Goal: Task Accomplishment & Management: Use online tool/utility

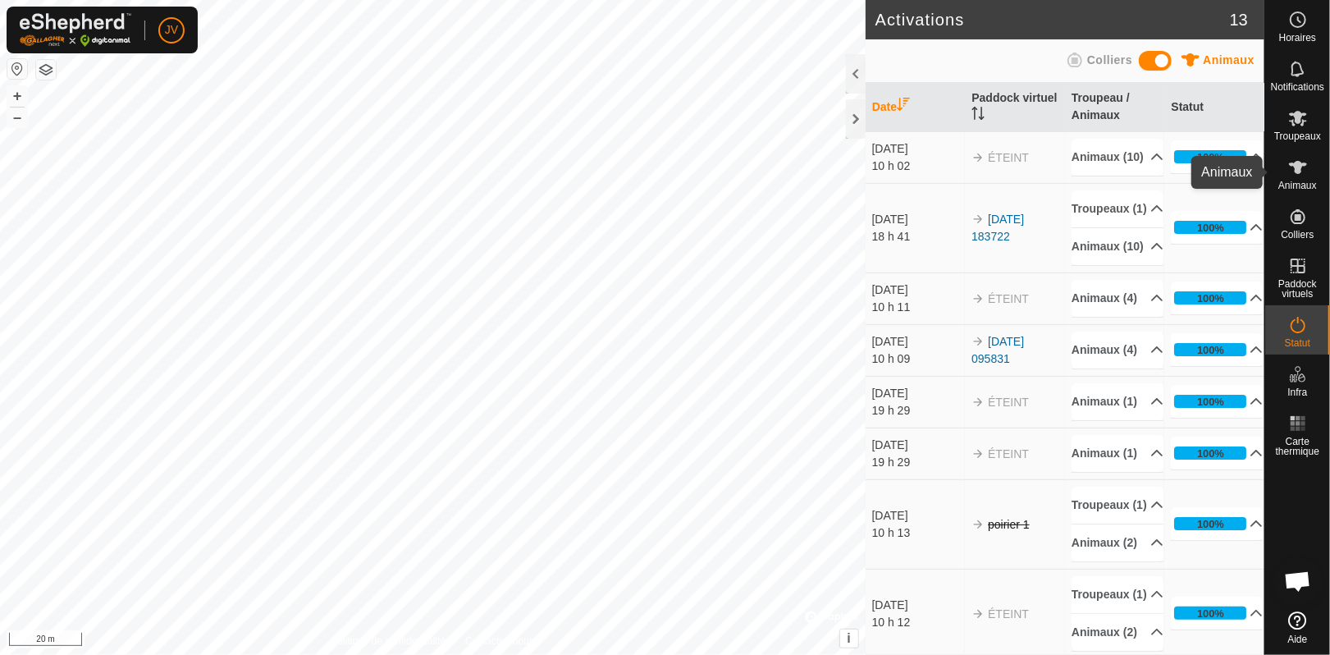
click at [1300, 171] on icon at bounding box center [1298, 167] width 18 height 13
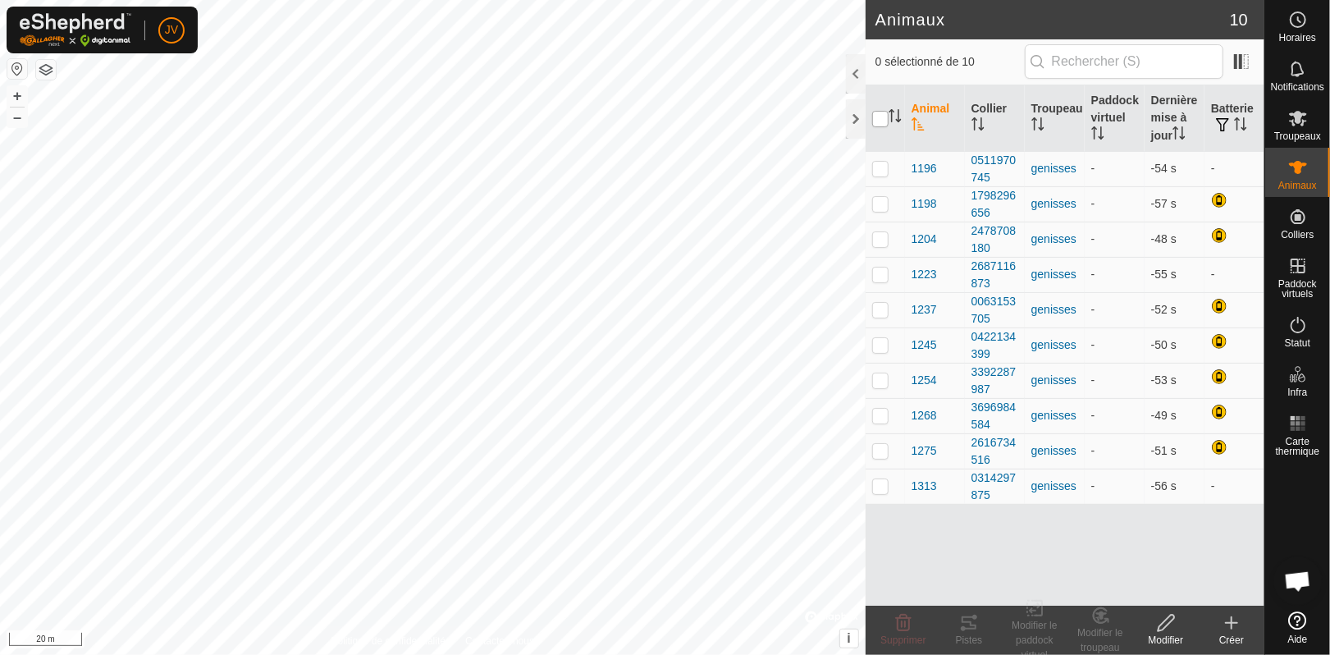
click at [880, 118] on input "checkbox" at bounding box center [880, 119] width 16 height 16
checkbox input "true"
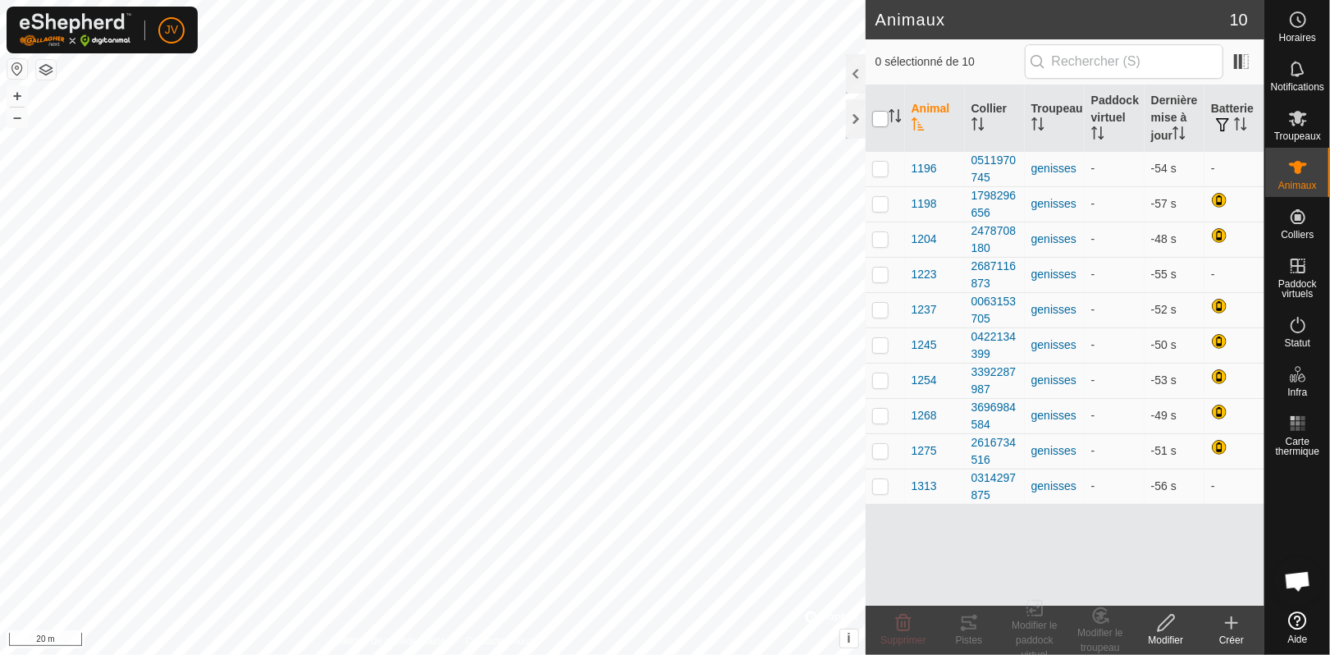
checkbox input "true"
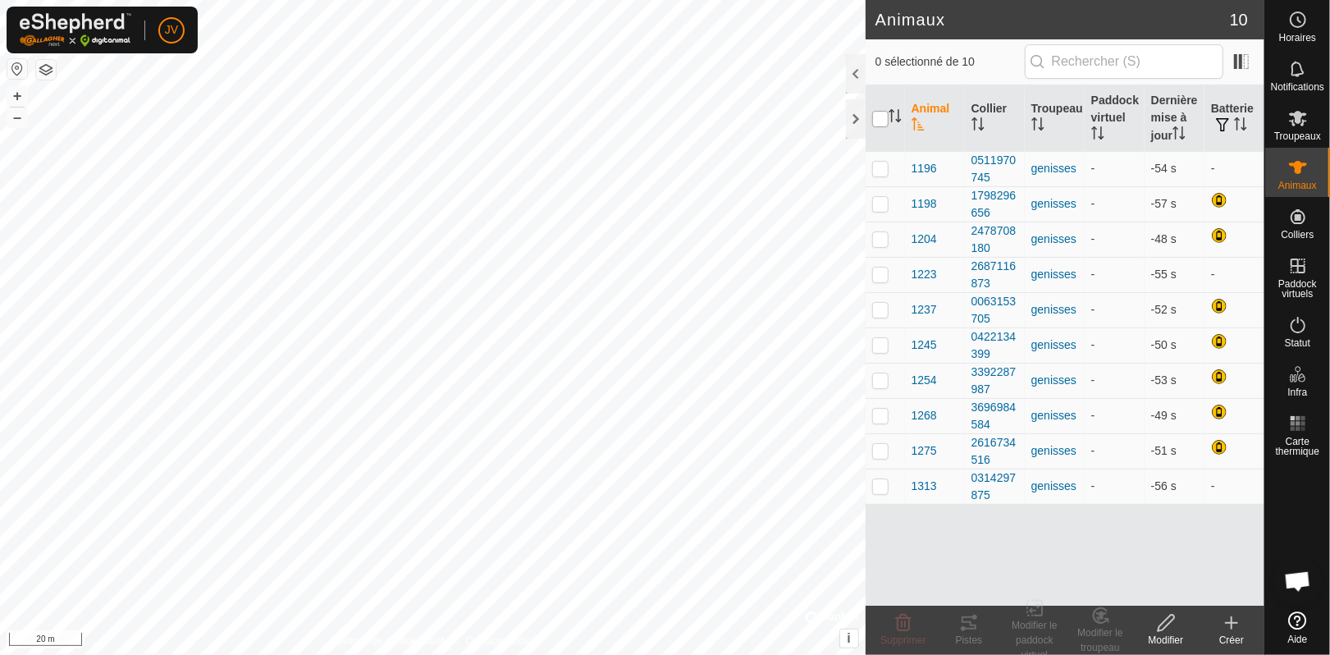
checkbox input "true"
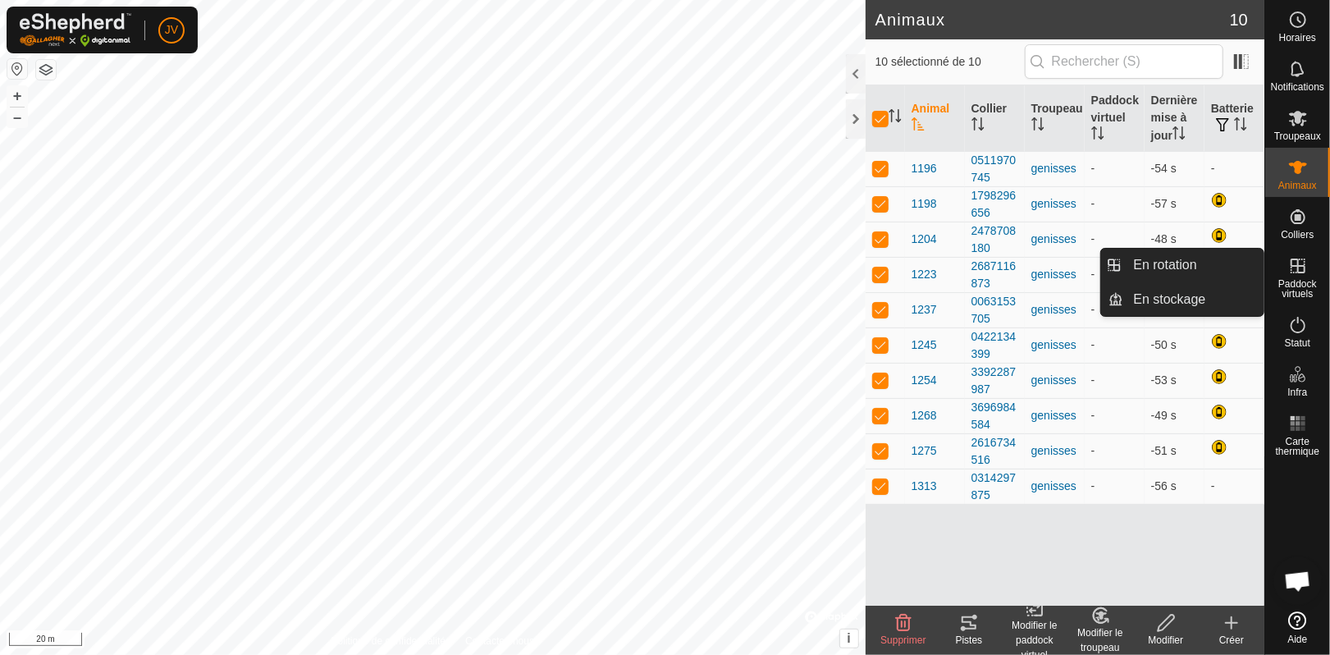
click at [1311, 281] on span "Paddock virtuels" at bounding box center [1297, 289] width 57 height 20
click at [1186, 266] on link "En rotation" at bounding box center [1194, 265] width 140 height 33
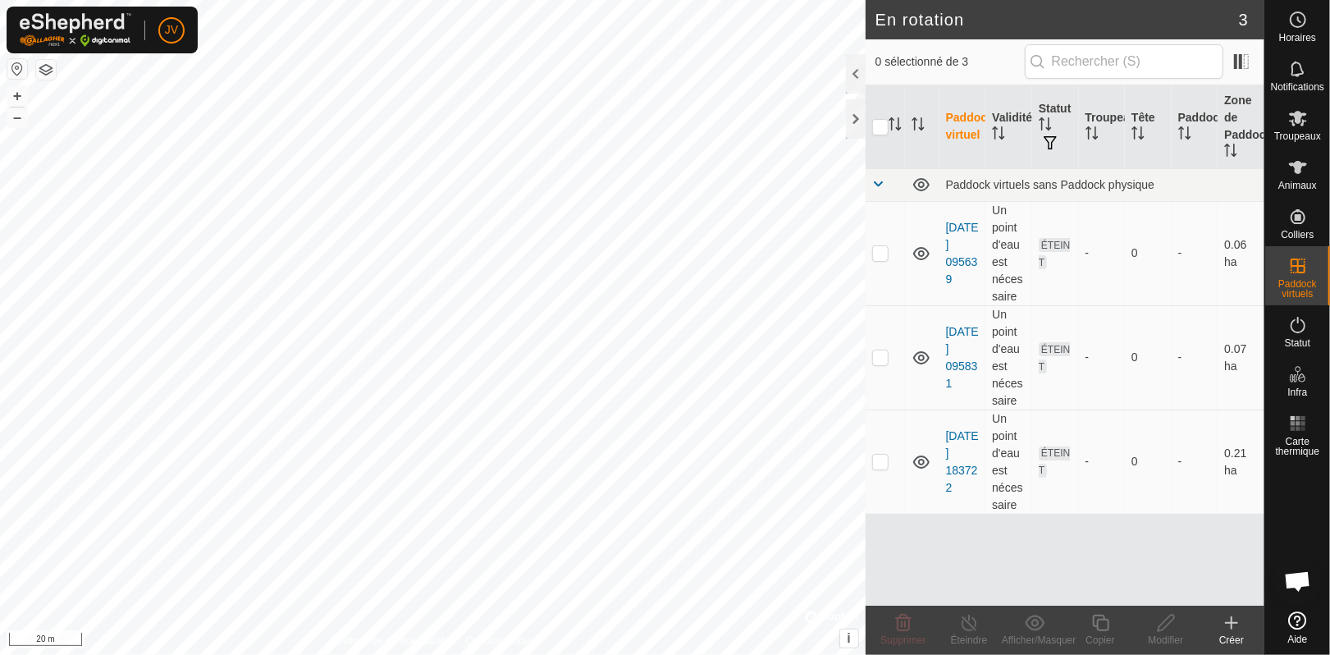
click at [1231, 626] on icon at bounding box center [1231, 622] width 0 height 11
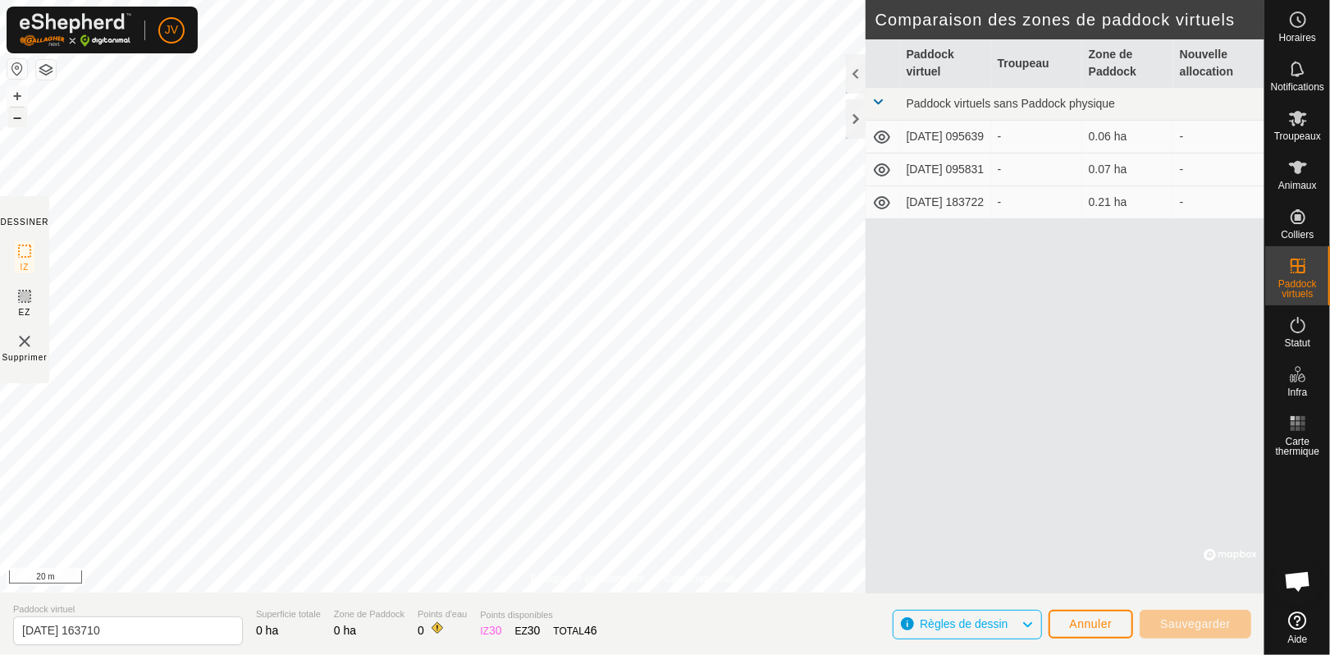
click at [18, 116] on button "–" at bounding box center [17, 117] width 20 height 20
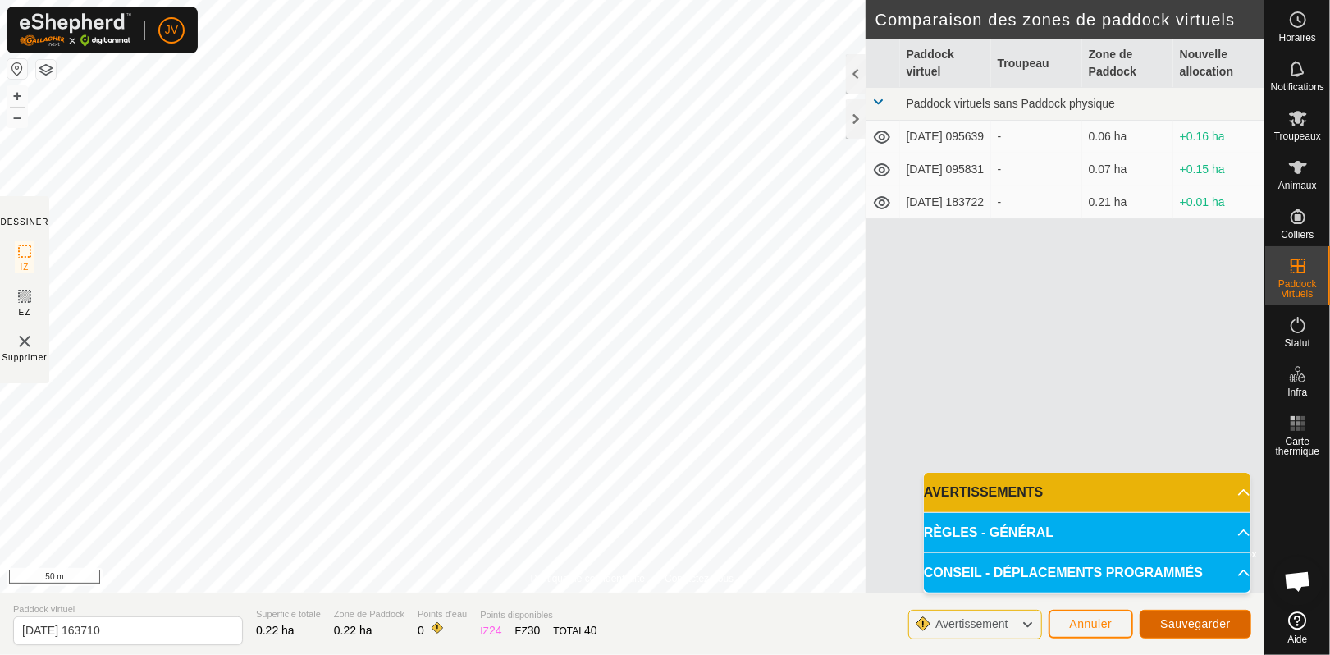
click at [1208, 629] on span "Sauvegarder" at bounding box center [1195, 623] width 71 height 13
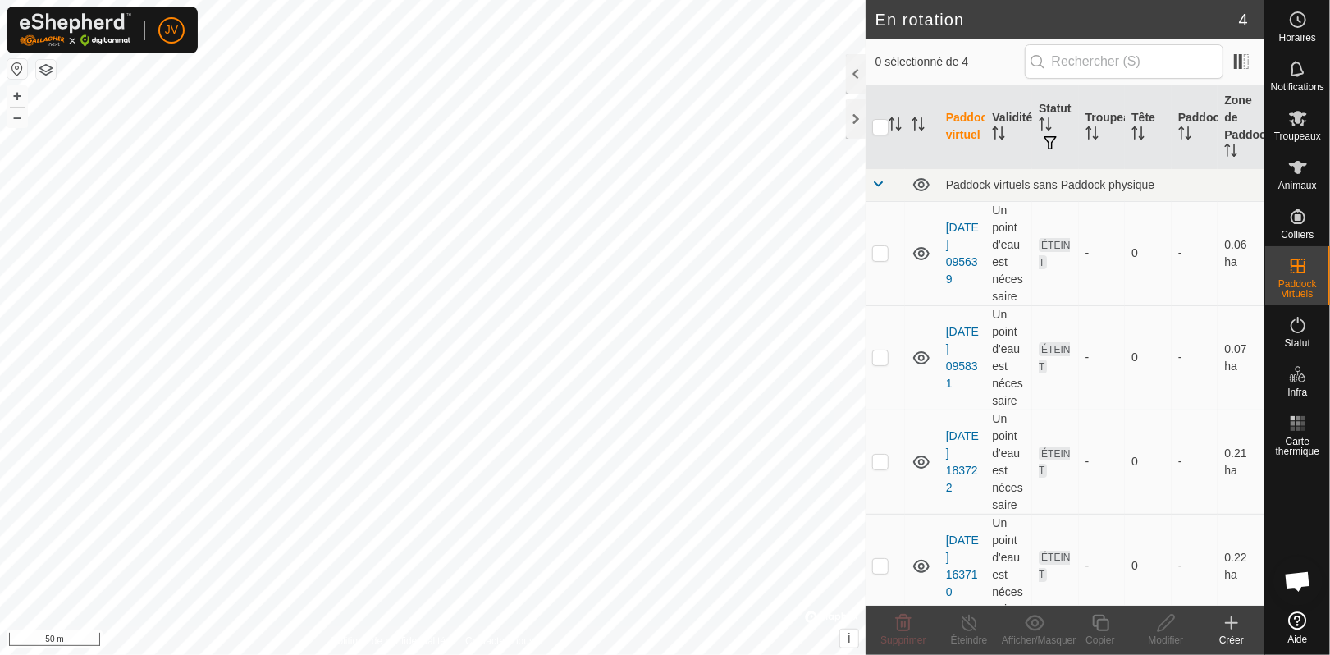
scroll to position [11, 0]
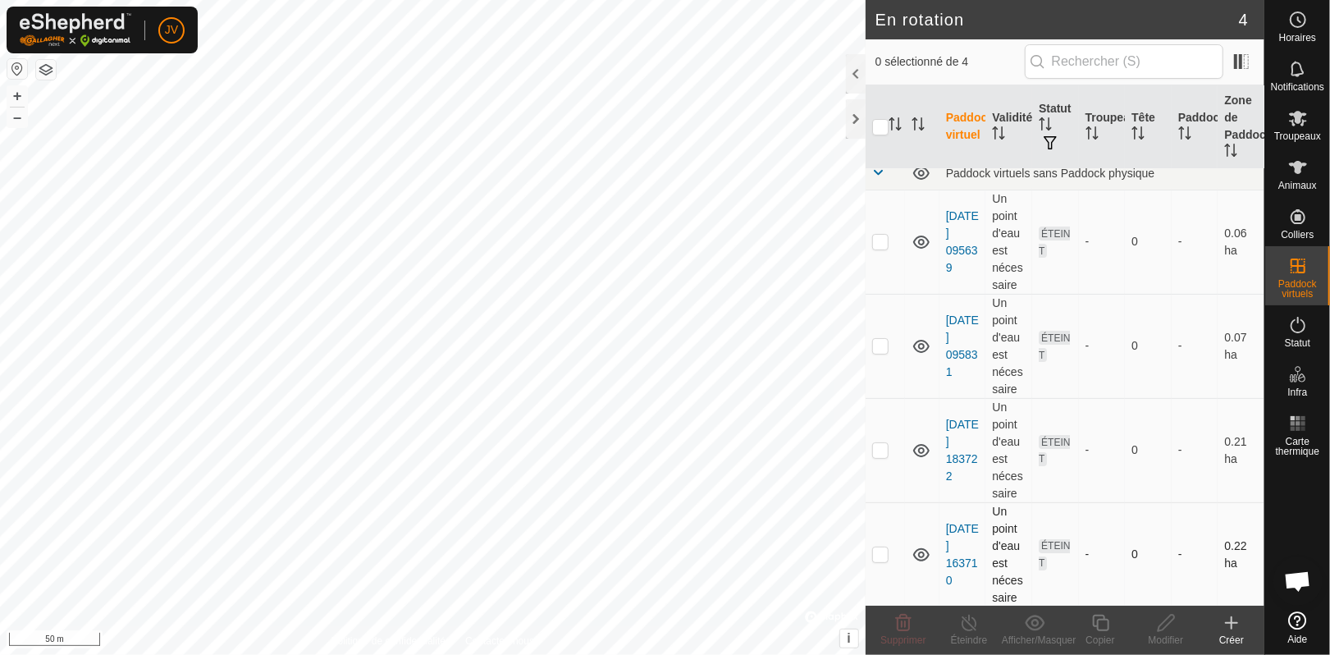
click at [877, 555] on p-checkbox at bounding box center [880, 553] width 16 height 13
checkbox input "true"
click at [883, 447] on p-checkbox at bounding box center [880, 449] width 16 height 13
checkbox input "true"
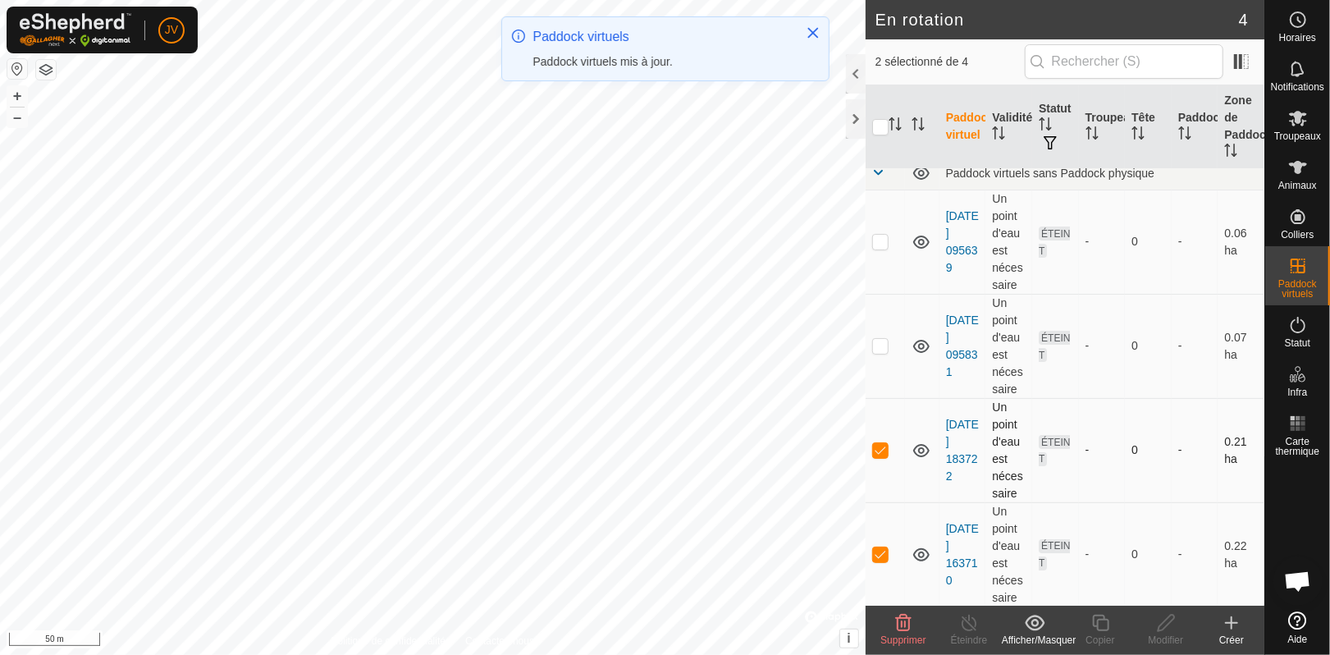
click at [881, 453] on p-checkbox at bounding box center [880, 449] width 16 height 13
checkbox input "false"
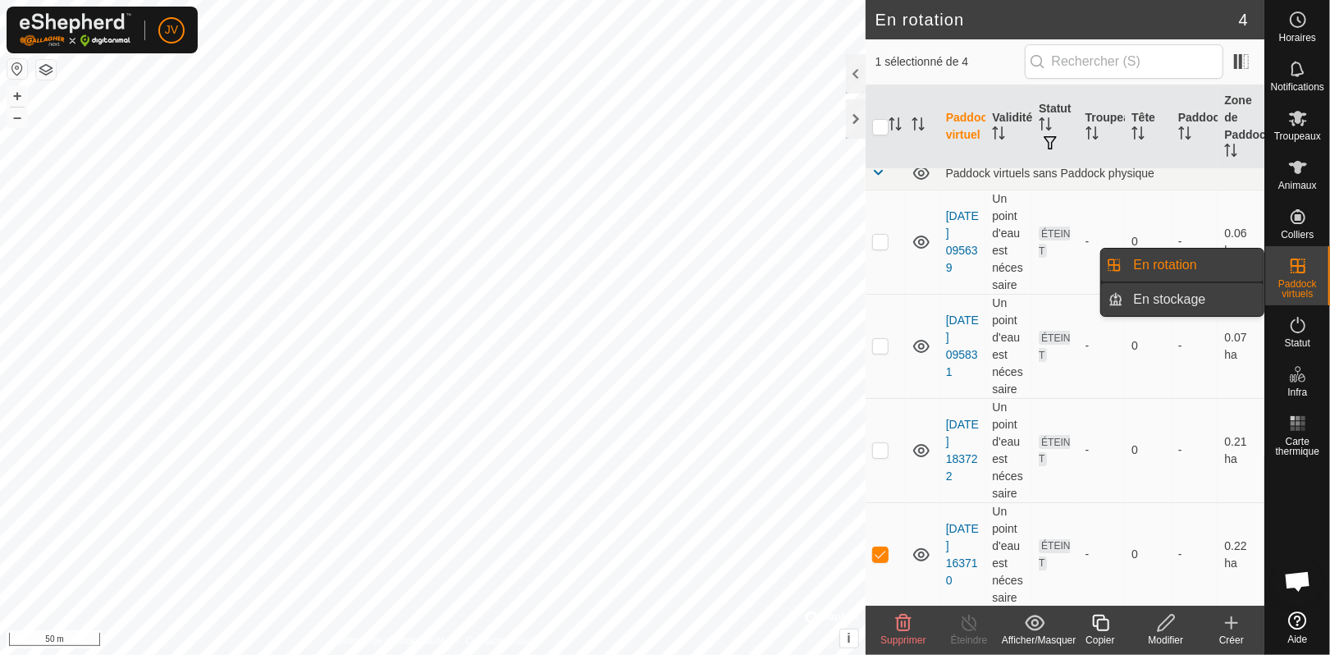
click at [1192, 305] on link "En stockage" at bounding box center [1194, 299] width 140 height 33
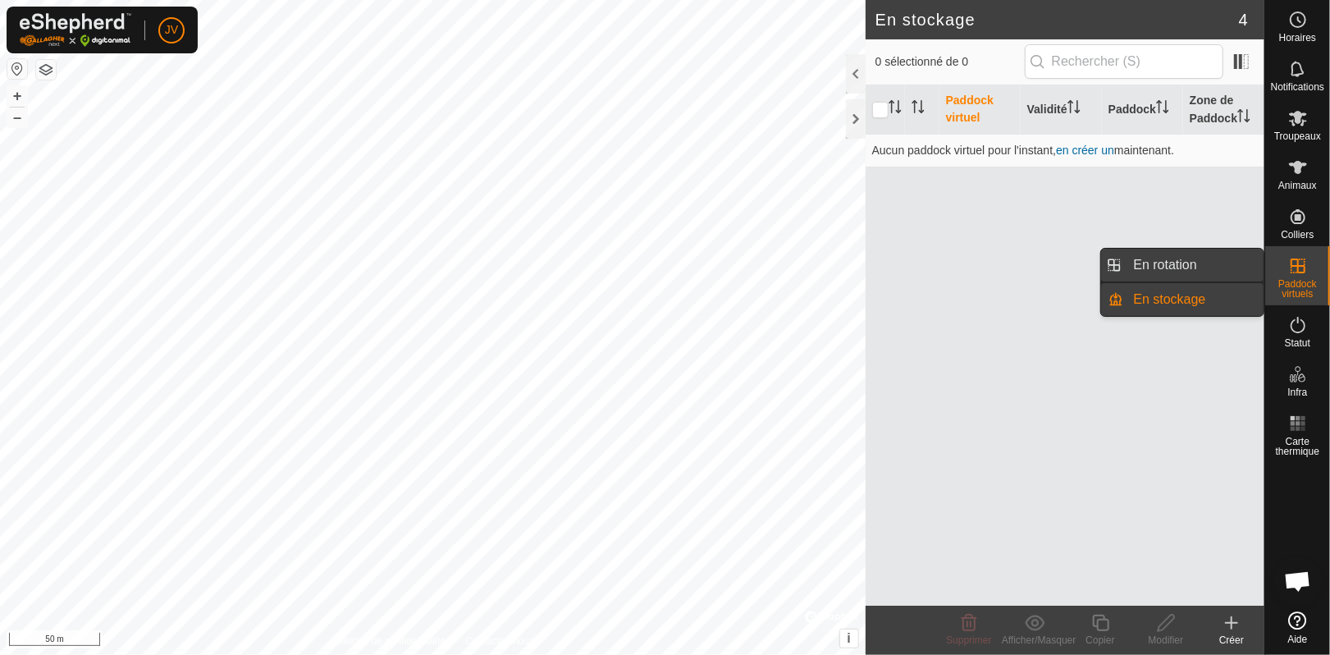
click at [1175, 264] on link "En rotation" at bounding box center [1194, 265] width 140 height 33
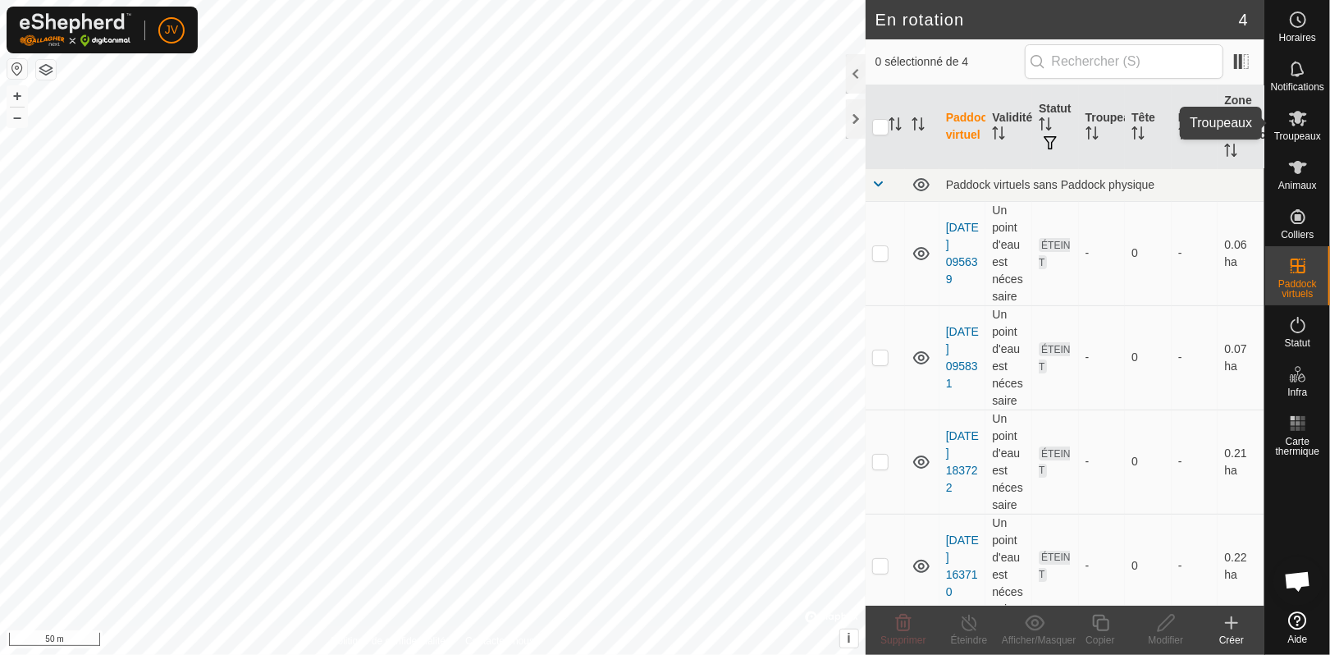
click at [1301, 135] on span "Troupeaux" at bounding box center [1297, 136] width 47 height 10
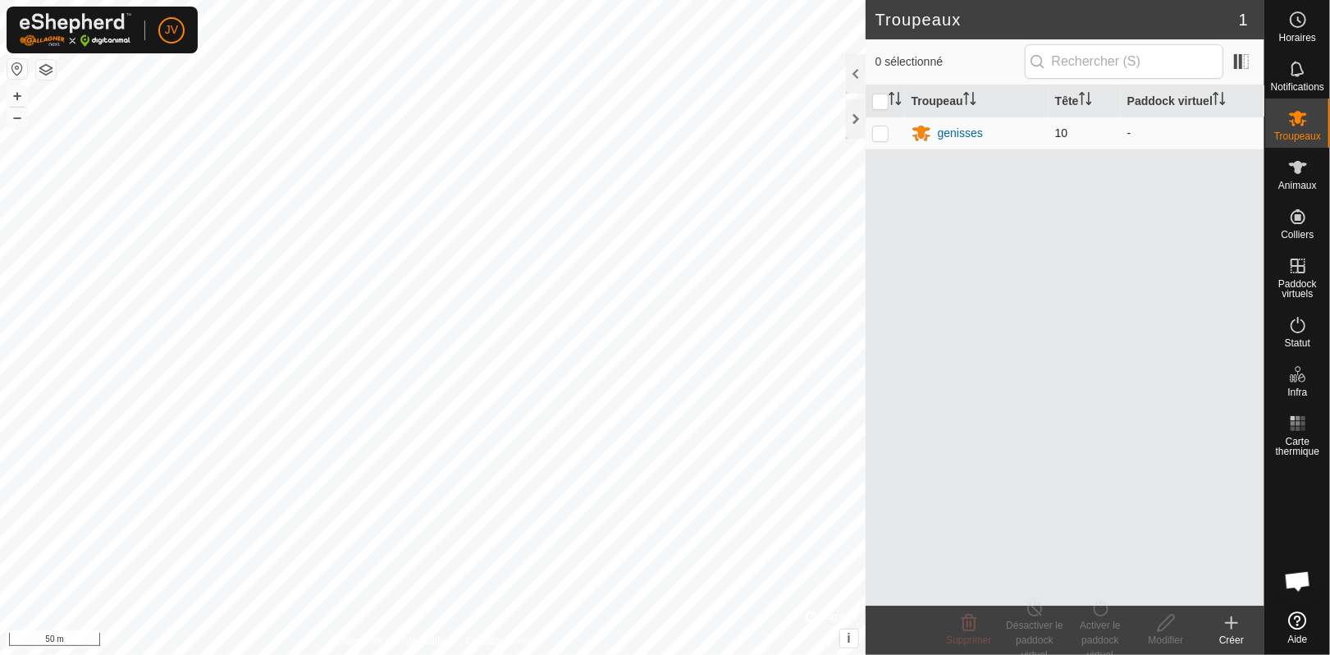
click at [883, 138] on p-checkbox at bounding box center [880, 132] width 16 height 13
checkbox input "true"
click at [1097, 623] on div "Activer le paddock virtuel" at bounding box center [1100, 640] width 66 height 44
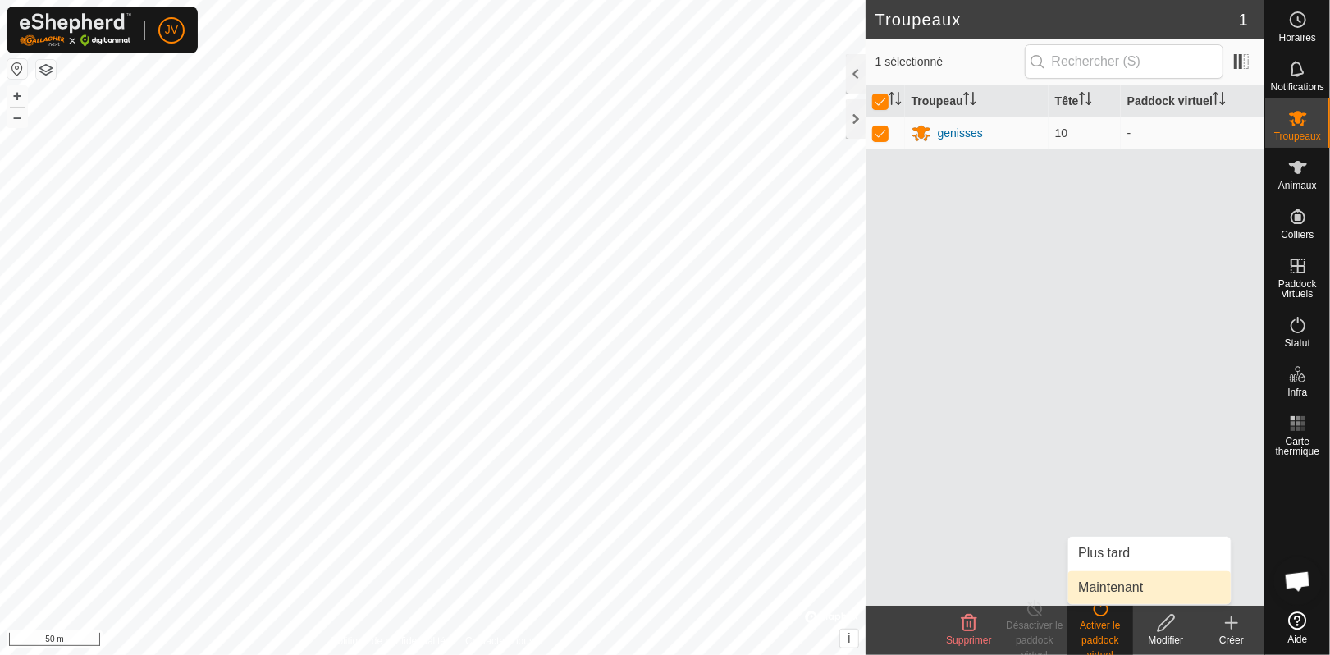
click at [1111, 589] on link "Maintenant" at bounding box center [1149, 587] width 162 height 33
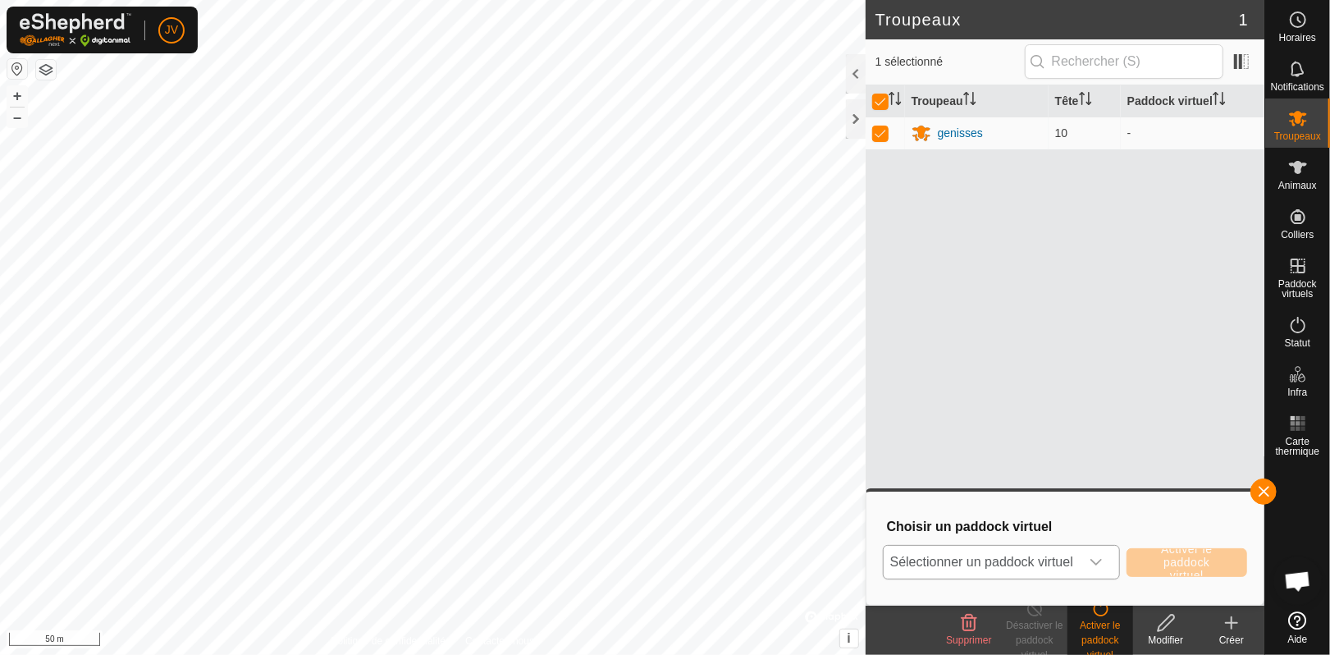
click at [1094, 562] on icon "dropdown trigger" at bounding box center [1095, 561] width 13 height 13
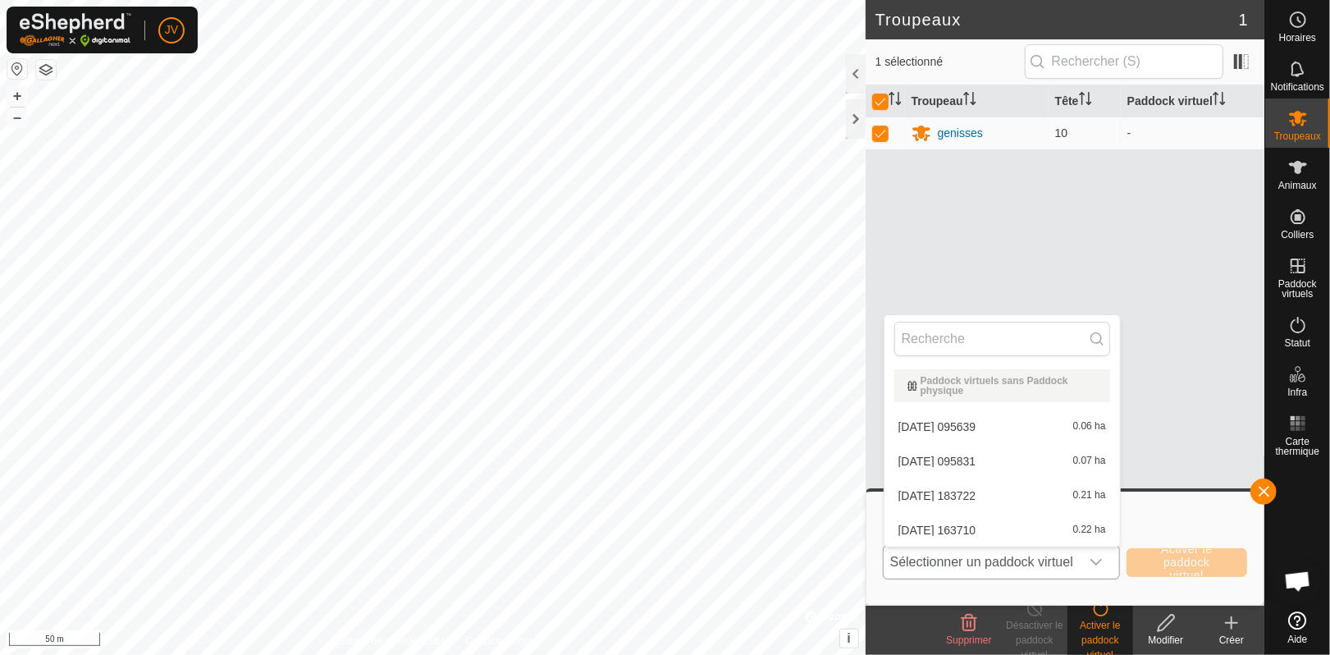
click at [1060, 525] on li "[DATE] 163710 0.22 ha" at bounding box center [1001, 530] width 235 height 33
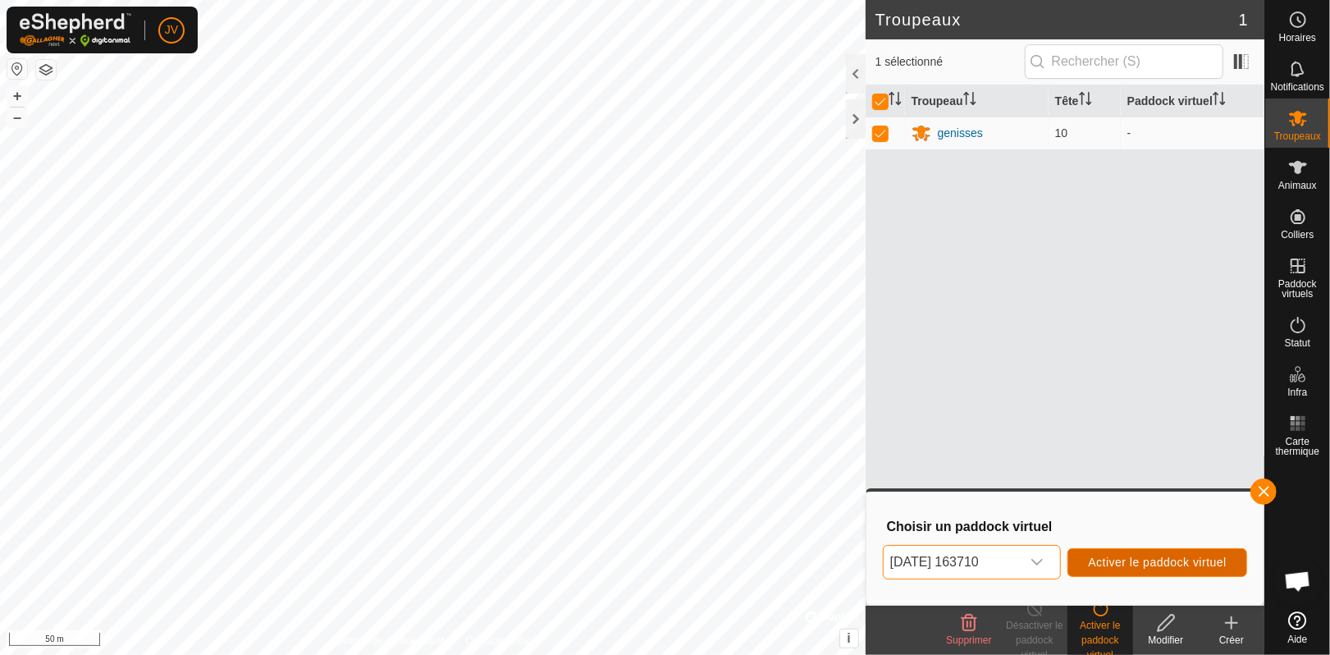
click at [1137, 563] on span "Activer le paddock virtuel" at bounding box center [1157, 561] width 139 height 13
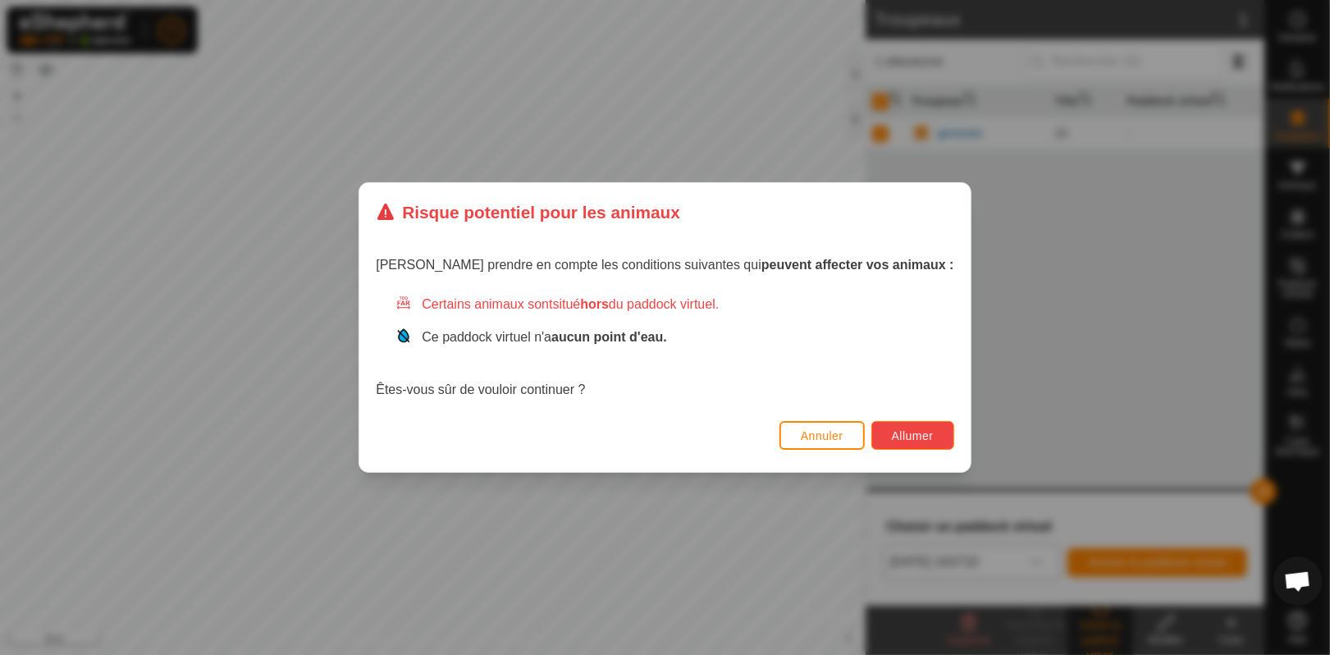
click at [892, 432] on span "Allumer" at bounding box center [913, 435] width 42 height 13
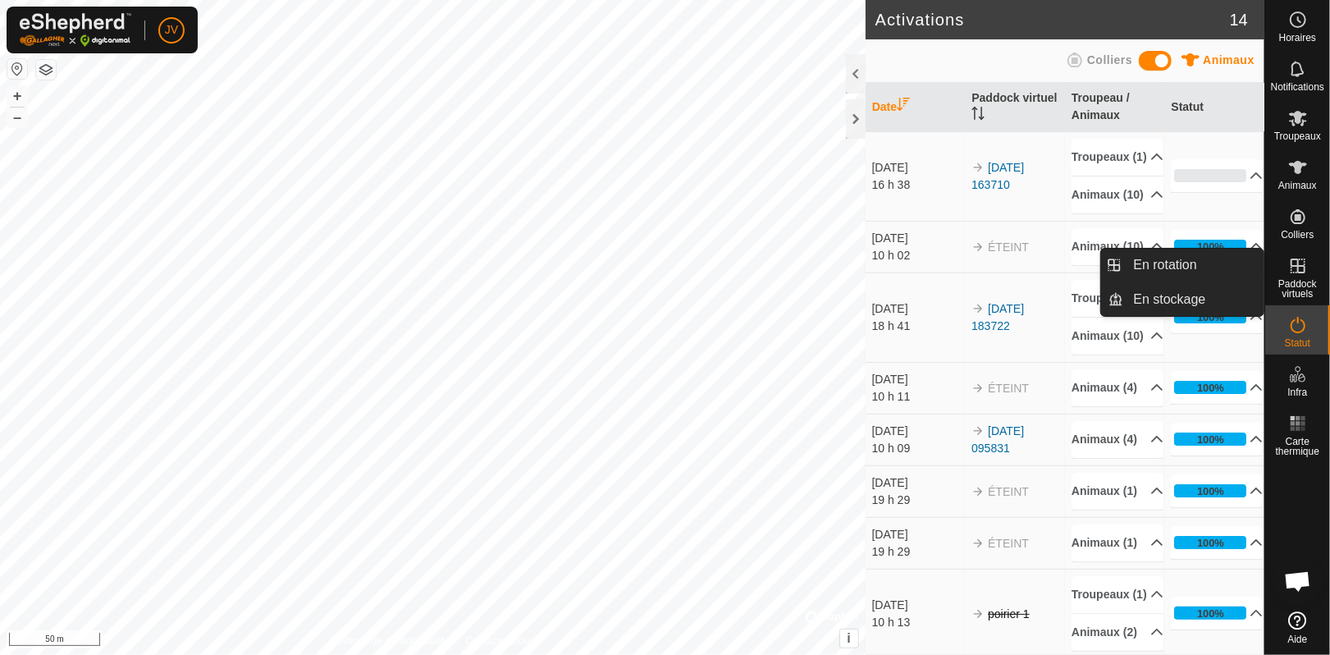
click at [1297, 274] on icon at bounding box center [1298, 266] width 20 height 20
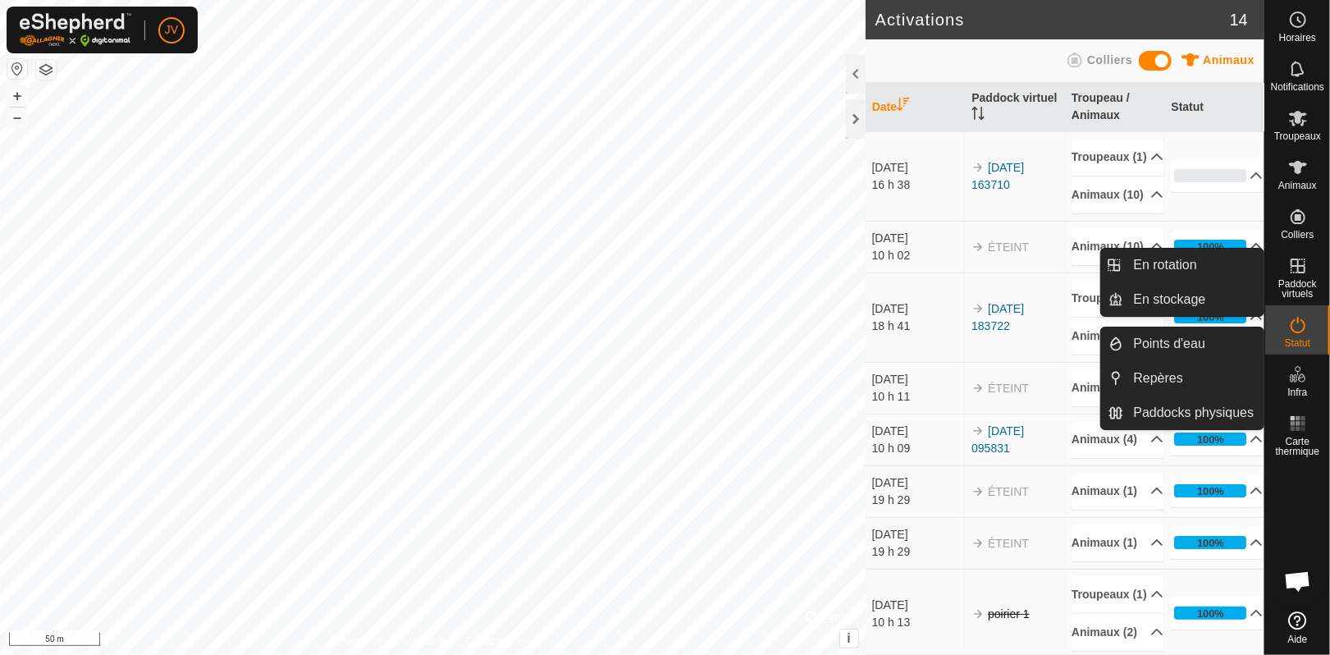
click at [1302, 285] on span "Paddock virtuels" at bounding box center [1297, 289] width 57 height 20
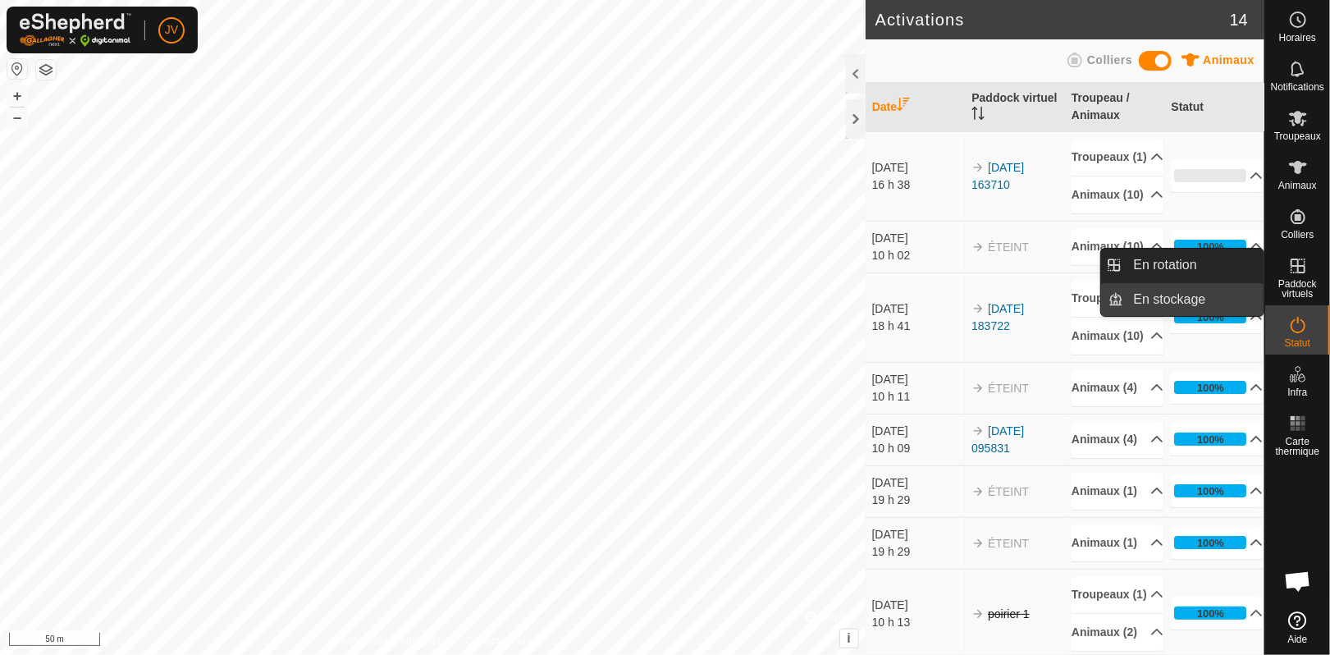
click at [1151, 292] on link "En stockage" at bounding box center [1194, 299] width 140 height 33
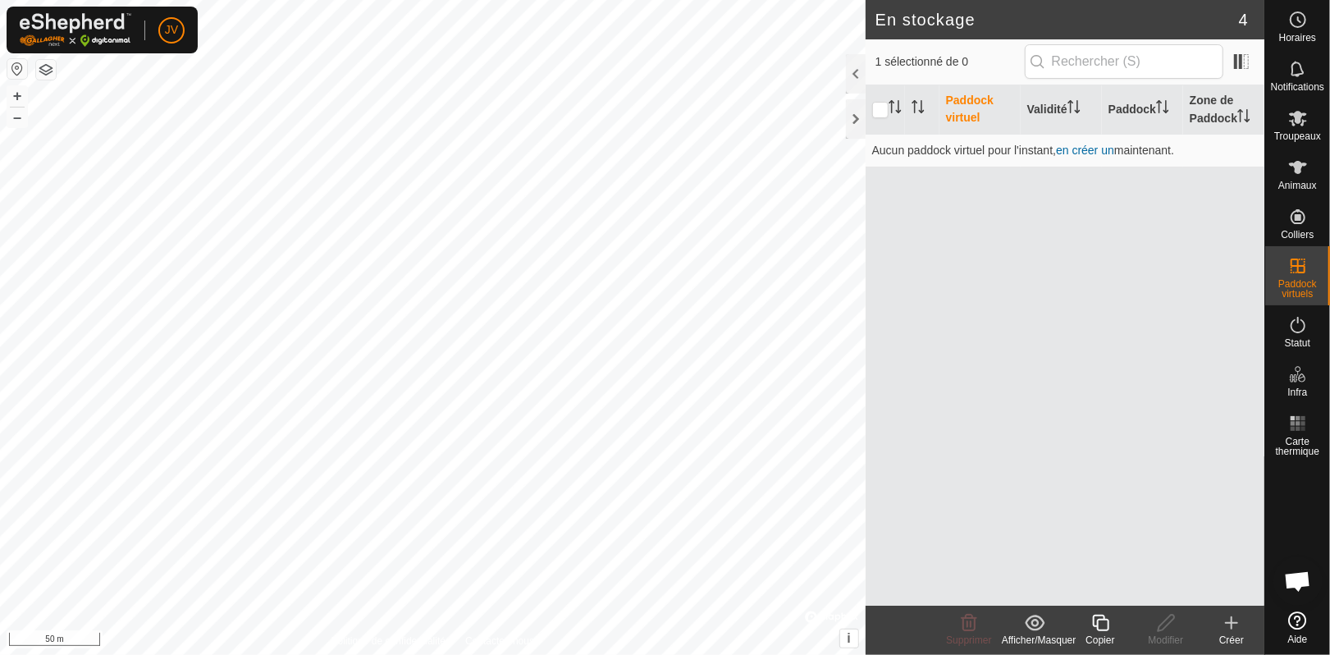
click at [1226, 623] on icon at bounding box center [1231, 623] width 11 height 0
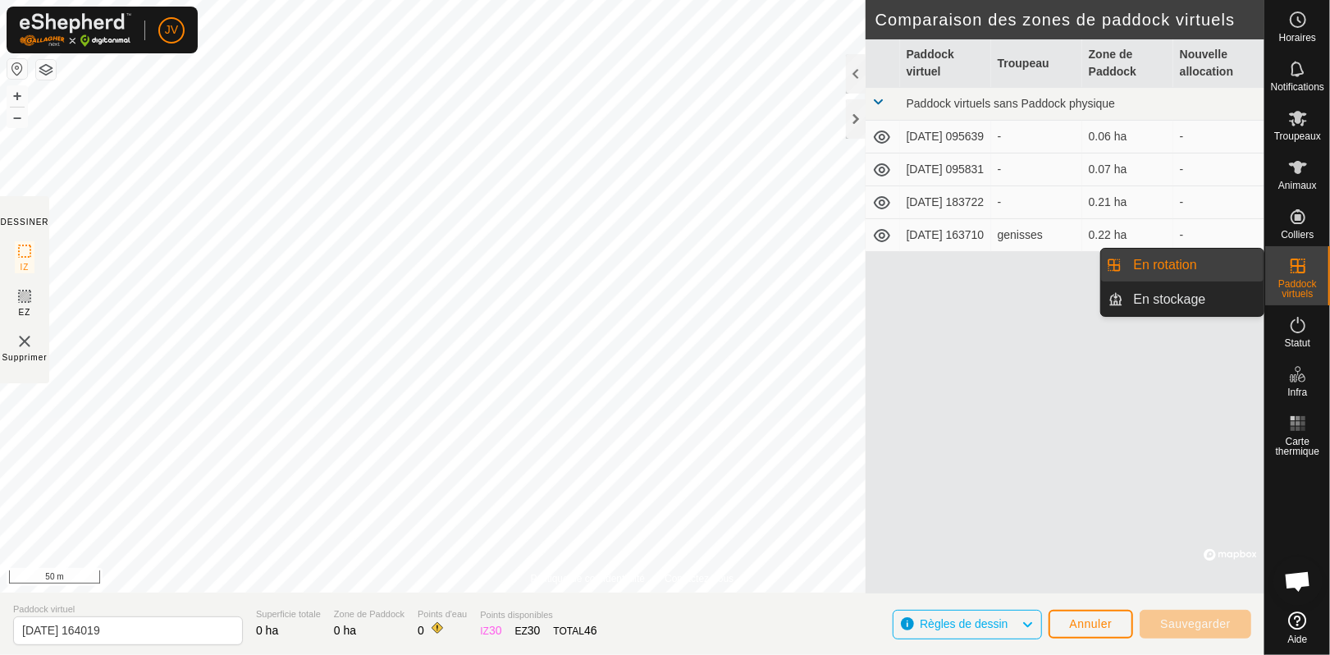
click at [1152, 267] on link "En rotation" at bounding box center [1194, 265] width 140 height 33
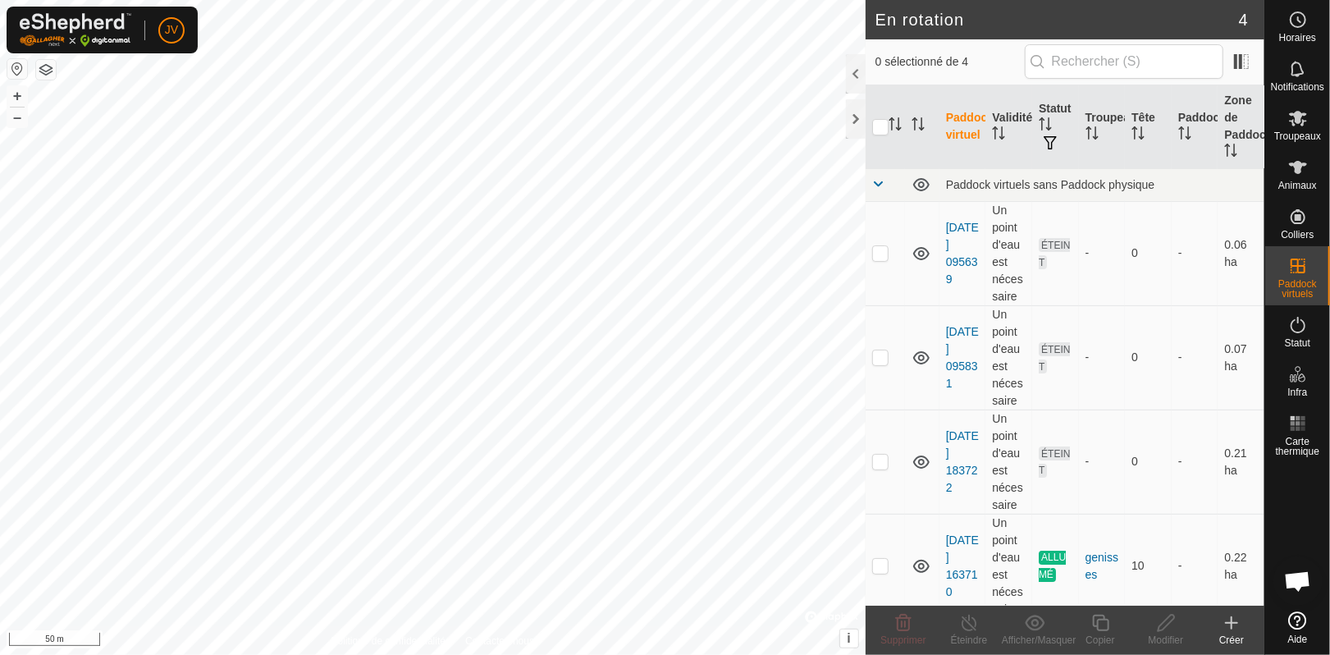
click at [1234, 623] on icon at bounding box center [1231, 623] width 11 height 0
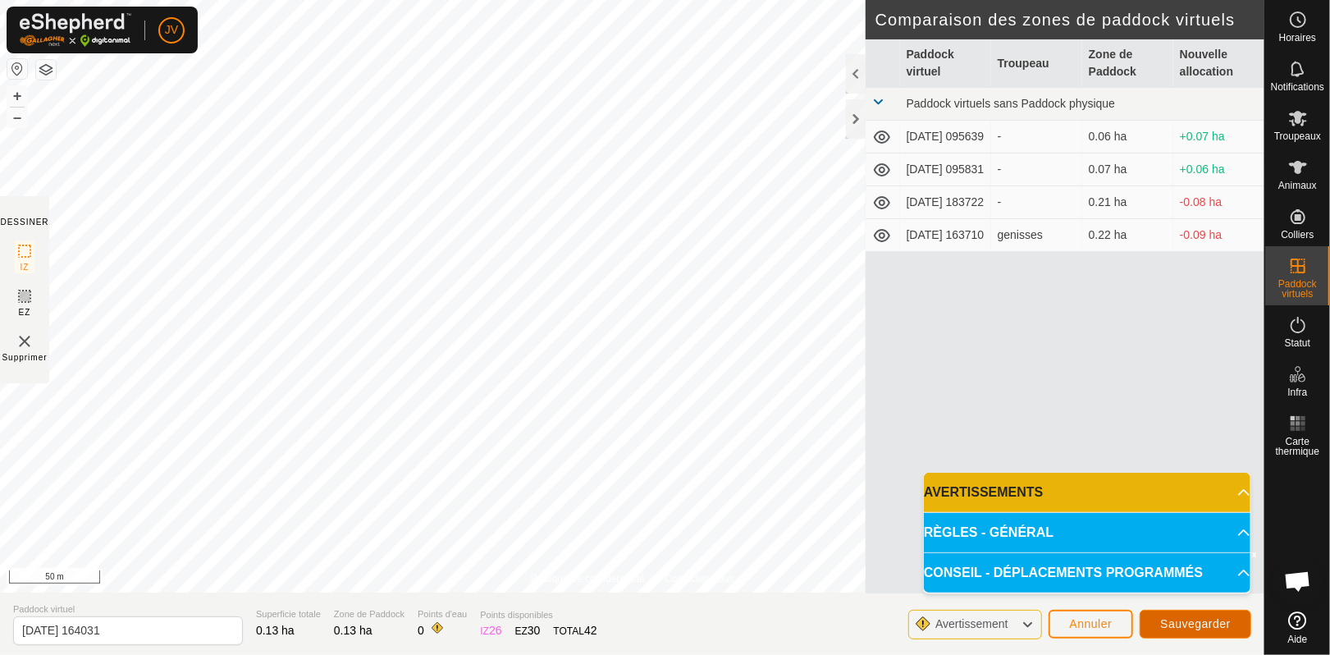
click at [1200, 624] on span "Sauvegarder" at bounding box center [1195, 623] width 71 height 13
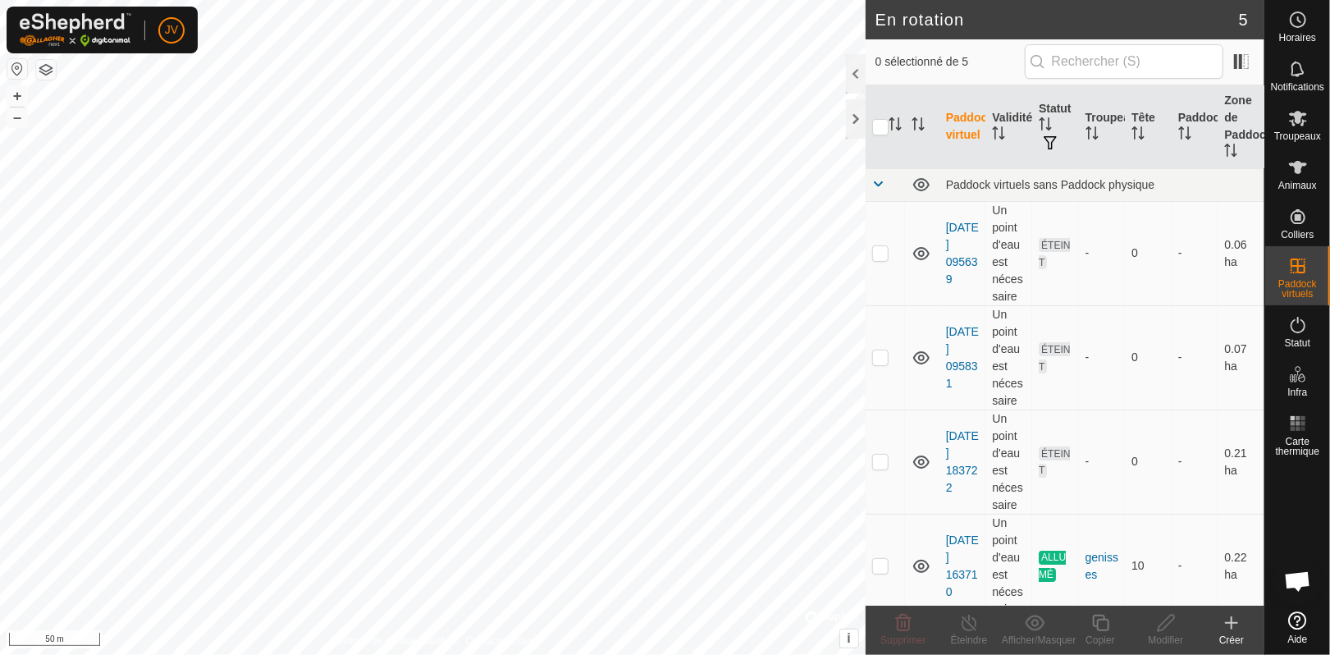
click at [1231, 623] on icon at bounding box center [1231, 623] width 11 height 0
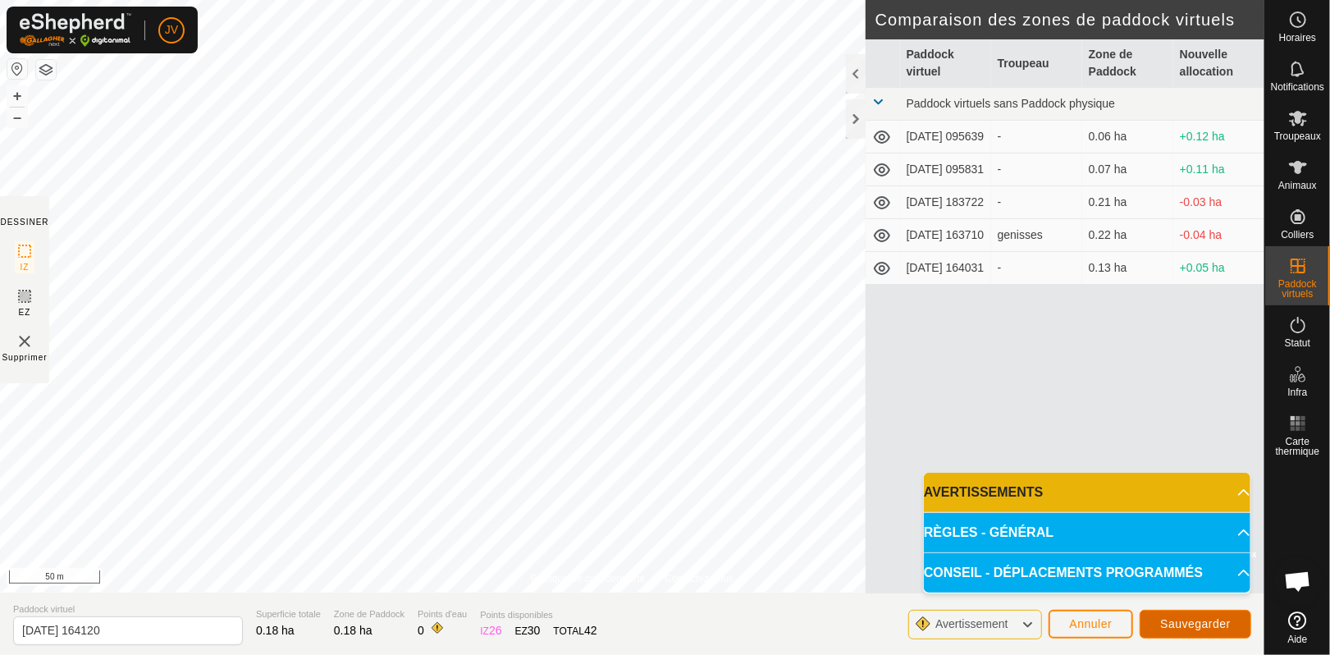
click at [1199, 620] on span "Sauvegarder" at bounding box center [1195, 623] width 71 height 13
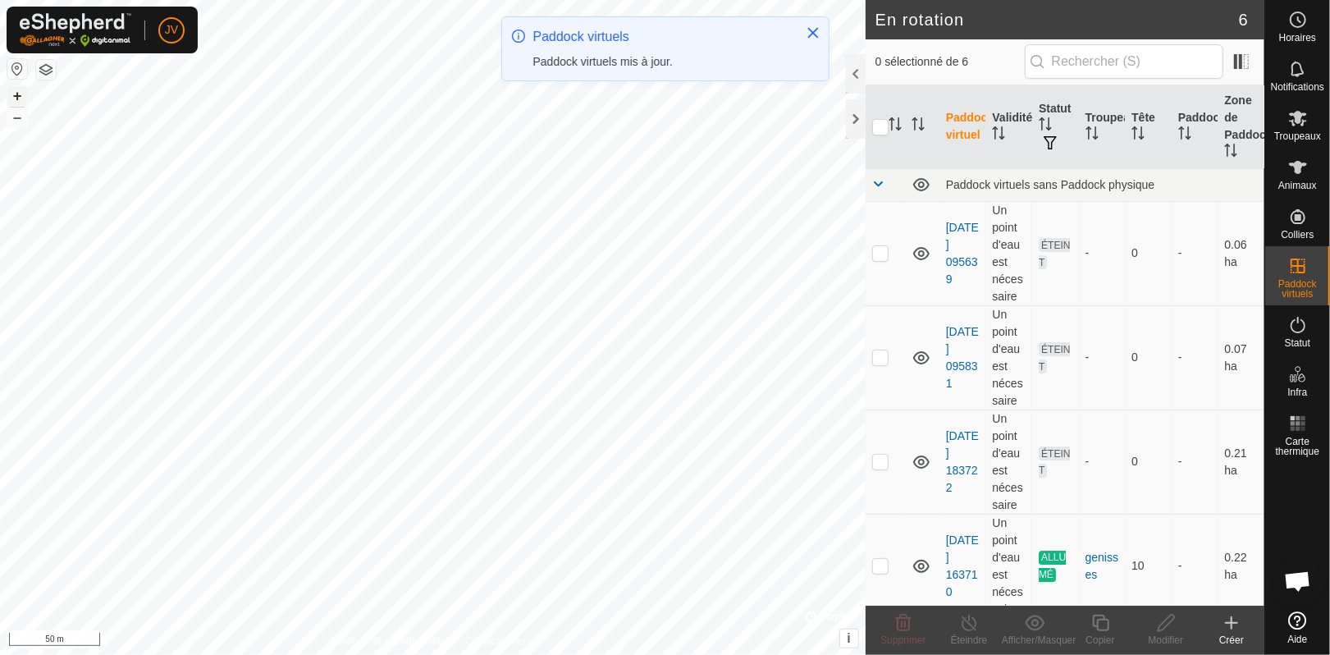
click at [10, 89] on button "+" at bounding box center [17, 96] width 20 height 20
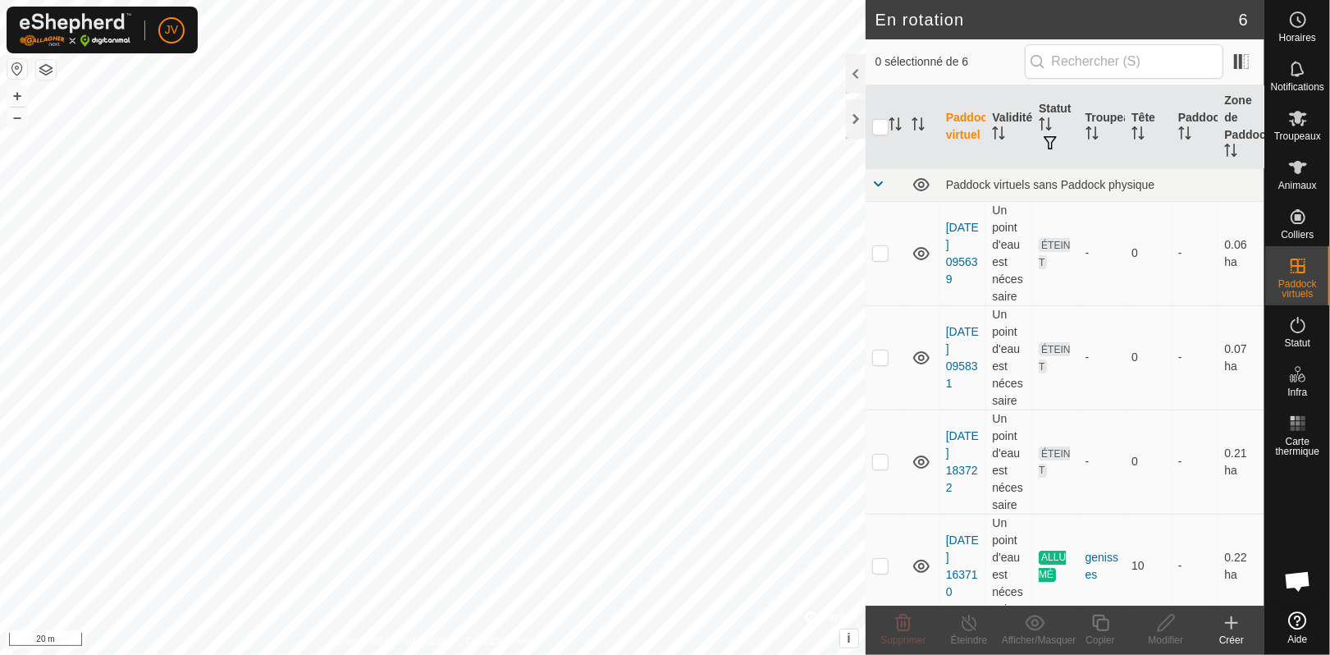
click at [1226, 623] on icon at bounding box center [1231, 623] width 11 height 0
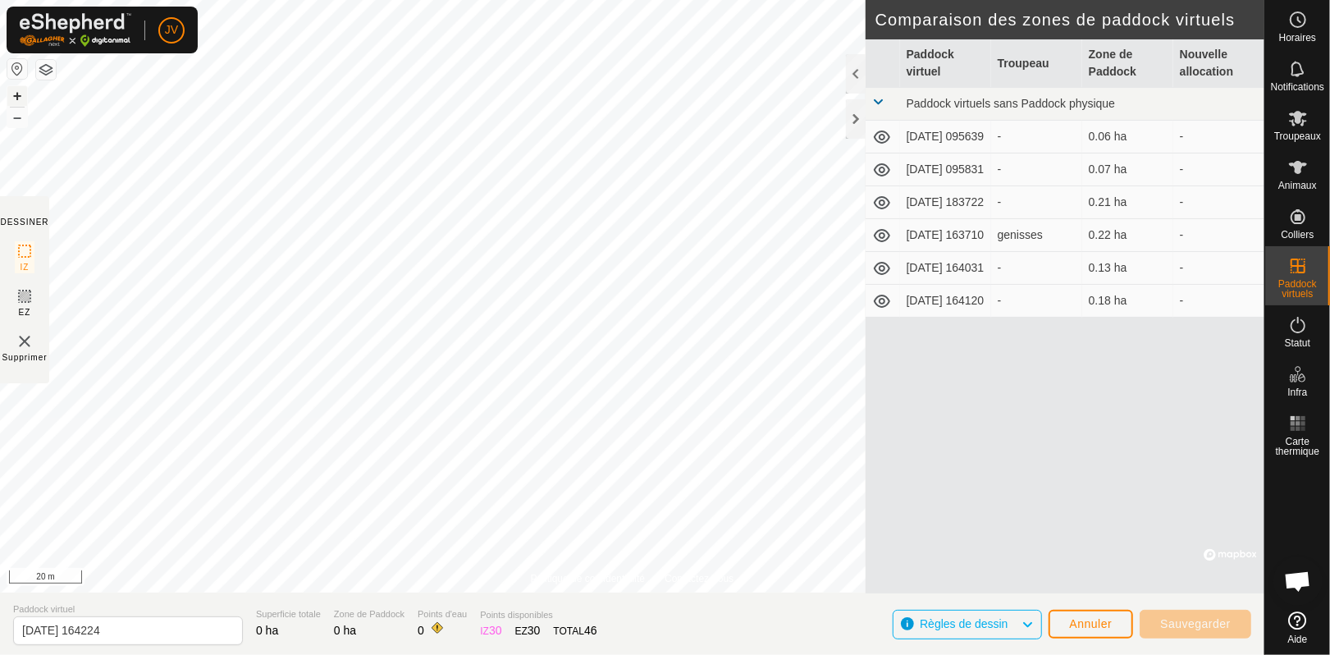
click at [16, 97] on button "+" at bounding box center [17, 96] width 20 height 20
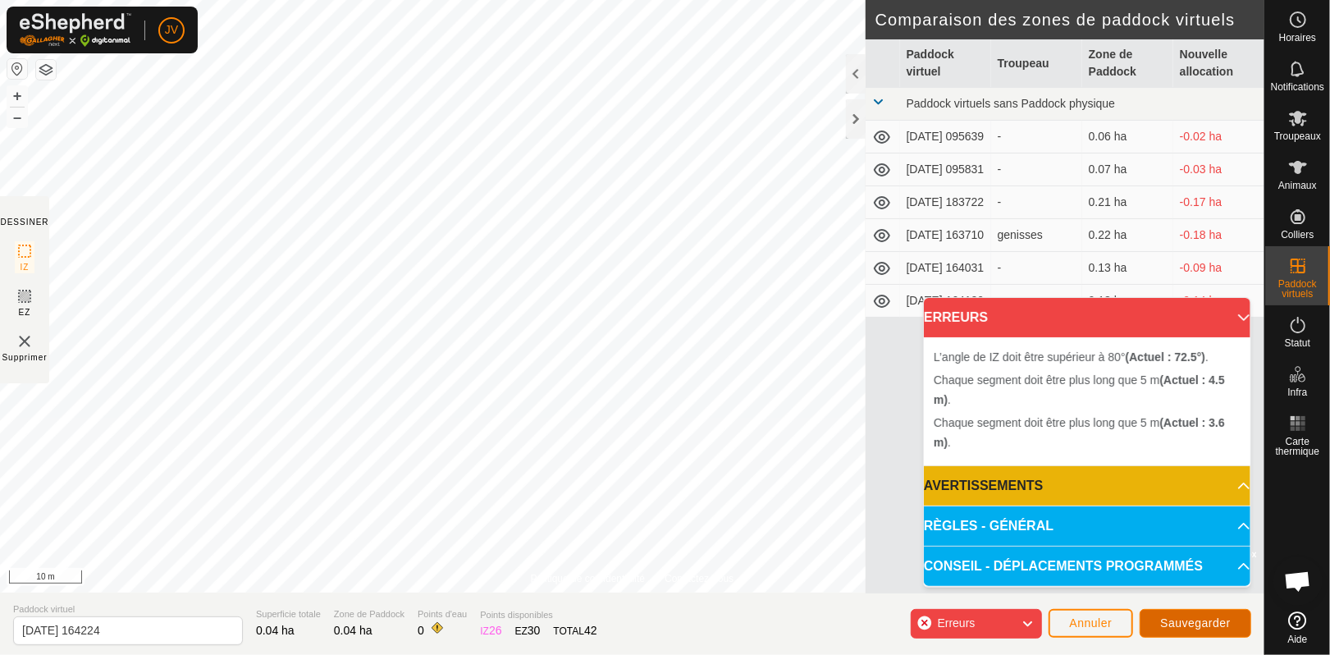
click at [1187, 617] on span "Sauvegarder" at bounding box center [1195, 622] width 71 height 13
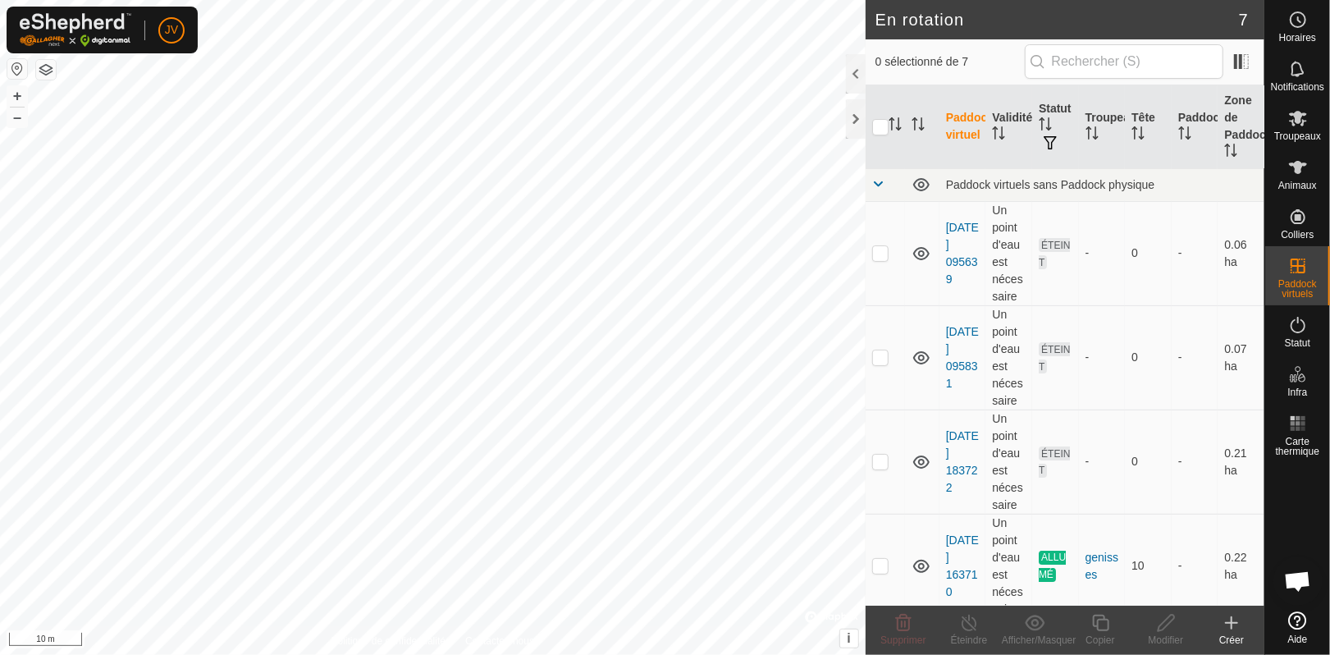
click at [1232, 624] on icon at bounding box center [1232, 623] width 20 height 20
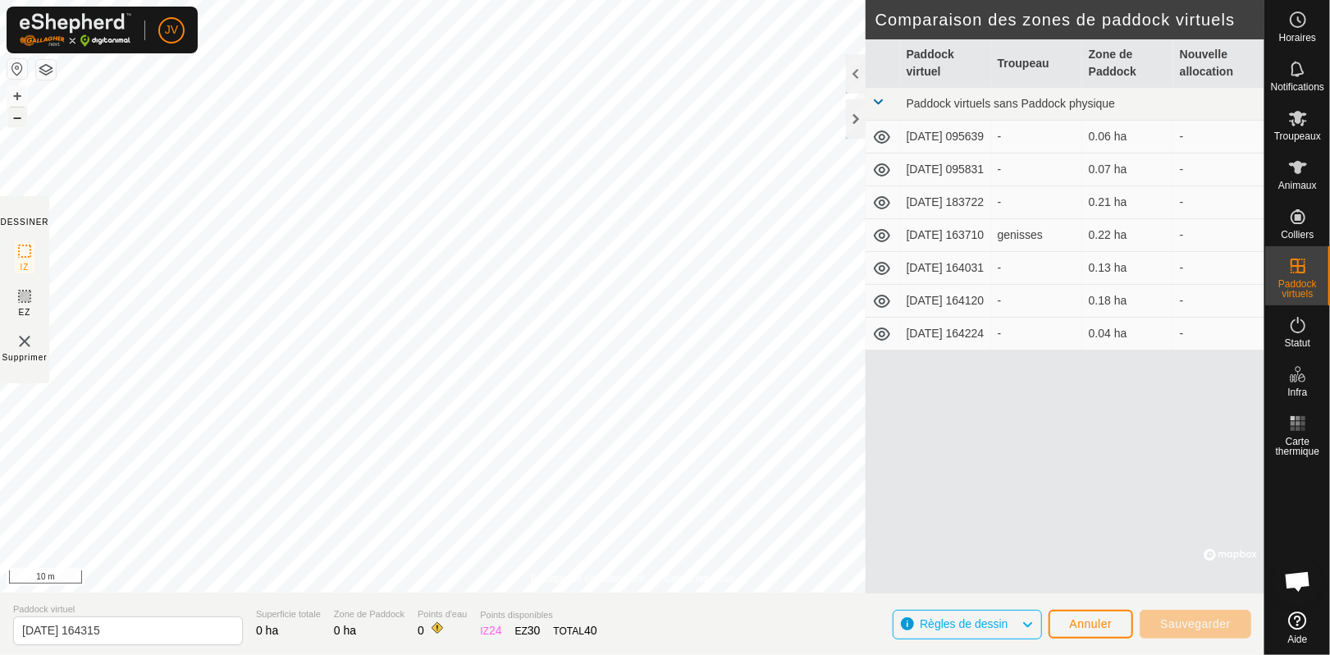
click at [16, 116] on button "–" at bounding box center [17, 117] width 20 height 20
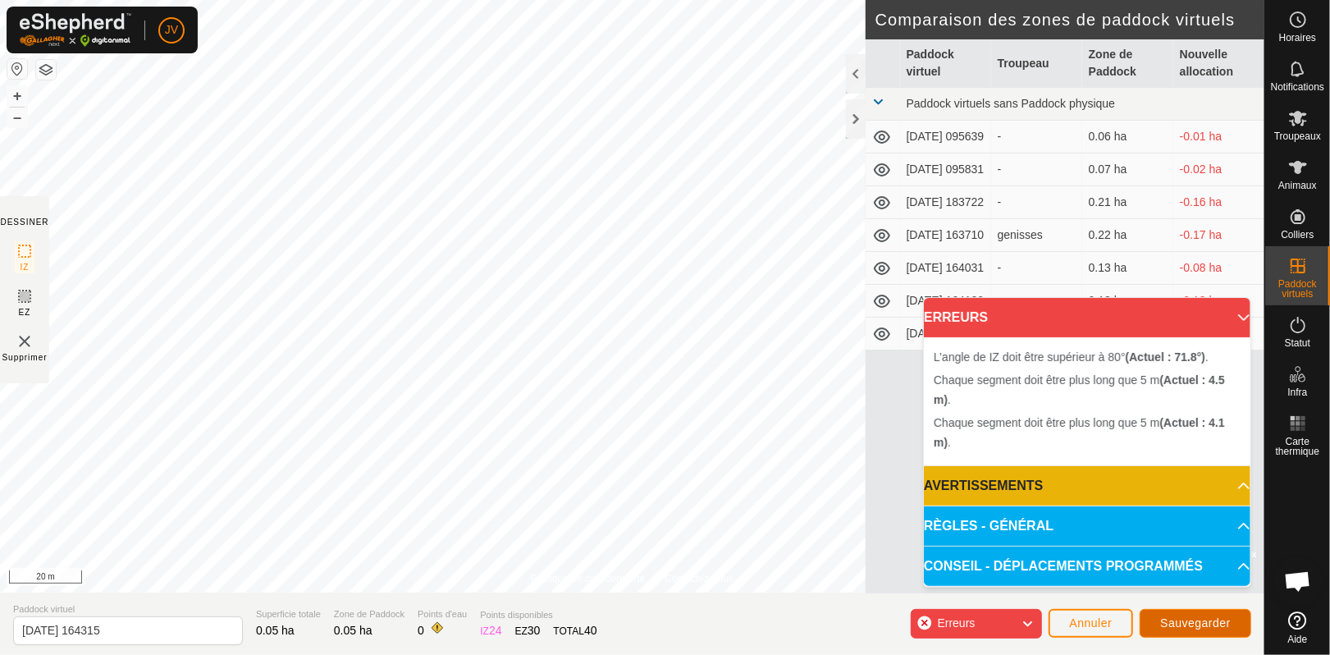
click at [1204, 623] on span "Sauvegarder" at bounding box center [1195, 622] width 71 height 13
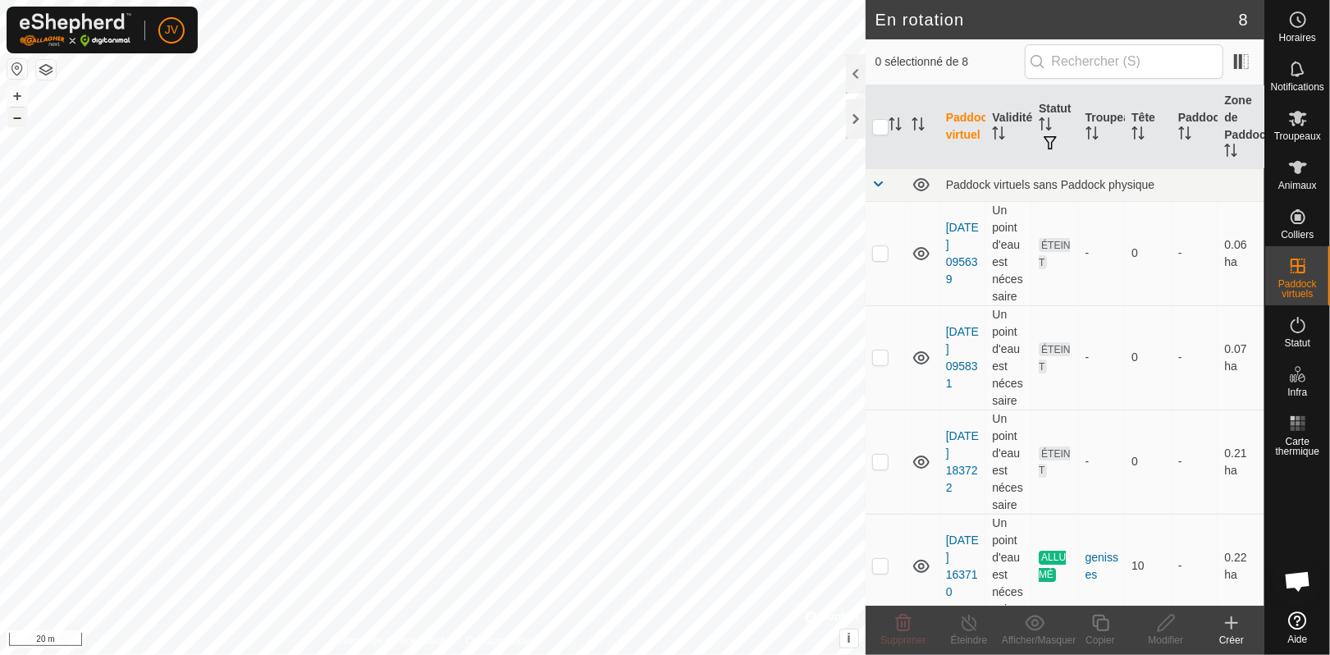
click at [16, 116] on button "–" at bounding box center [17, 117] width 20 height 20
click at [1288, 167] on icon at bounding box center [1298, 168] width 20 height 20
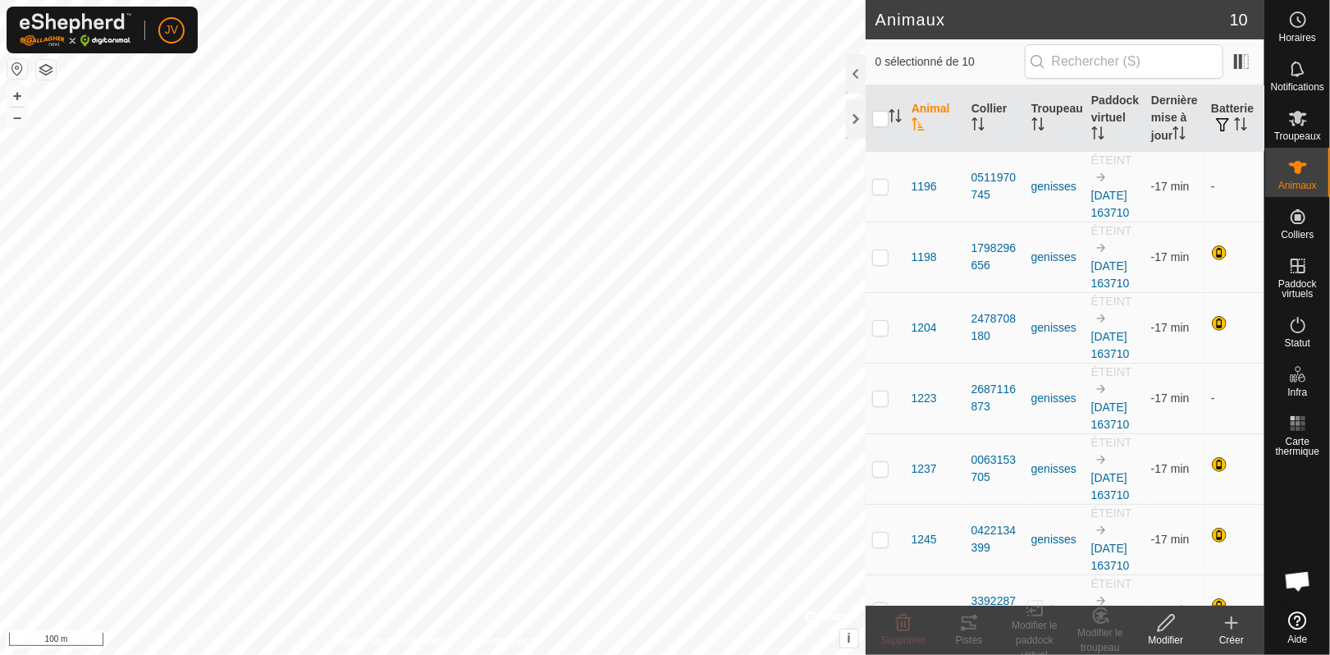
scroll to position [24, 0]
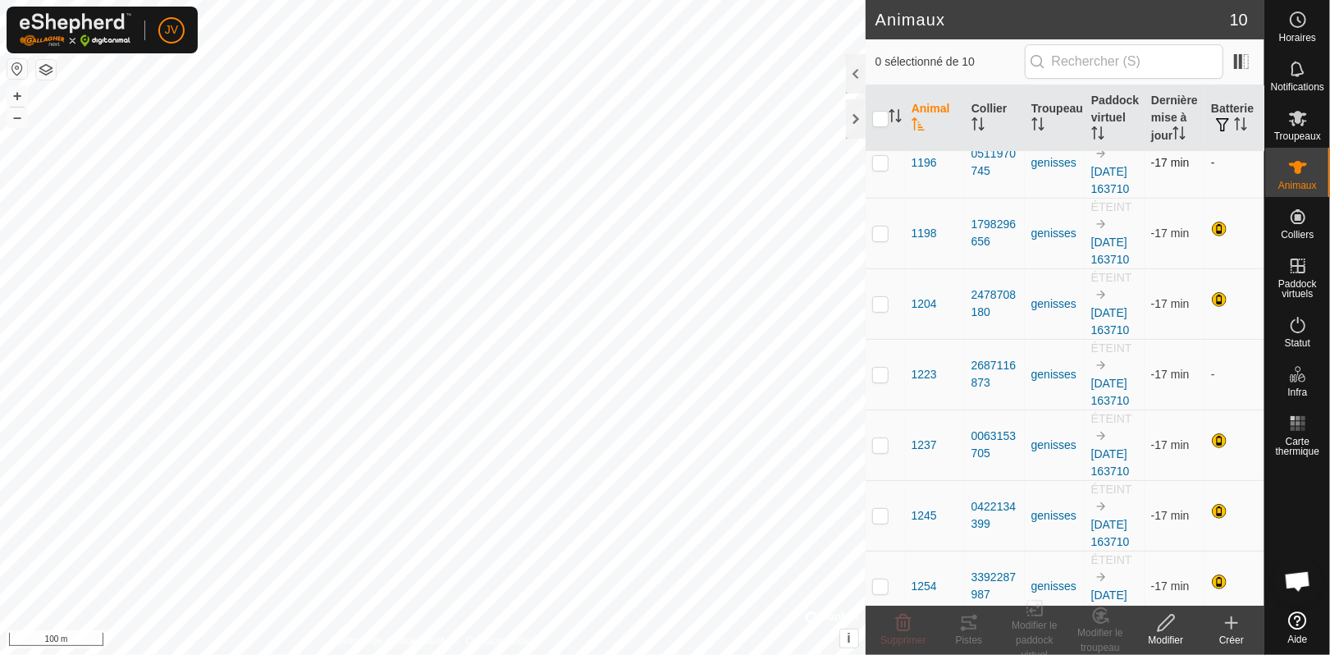
click at [876, 167] on p-checkbox at bounding box center [880, 162] width 16 height 13
checkbox input "true"
click at [880, 118] on input "checkbox" at bounding box center [880, 119] width 16 height 16
checkbox input "true"
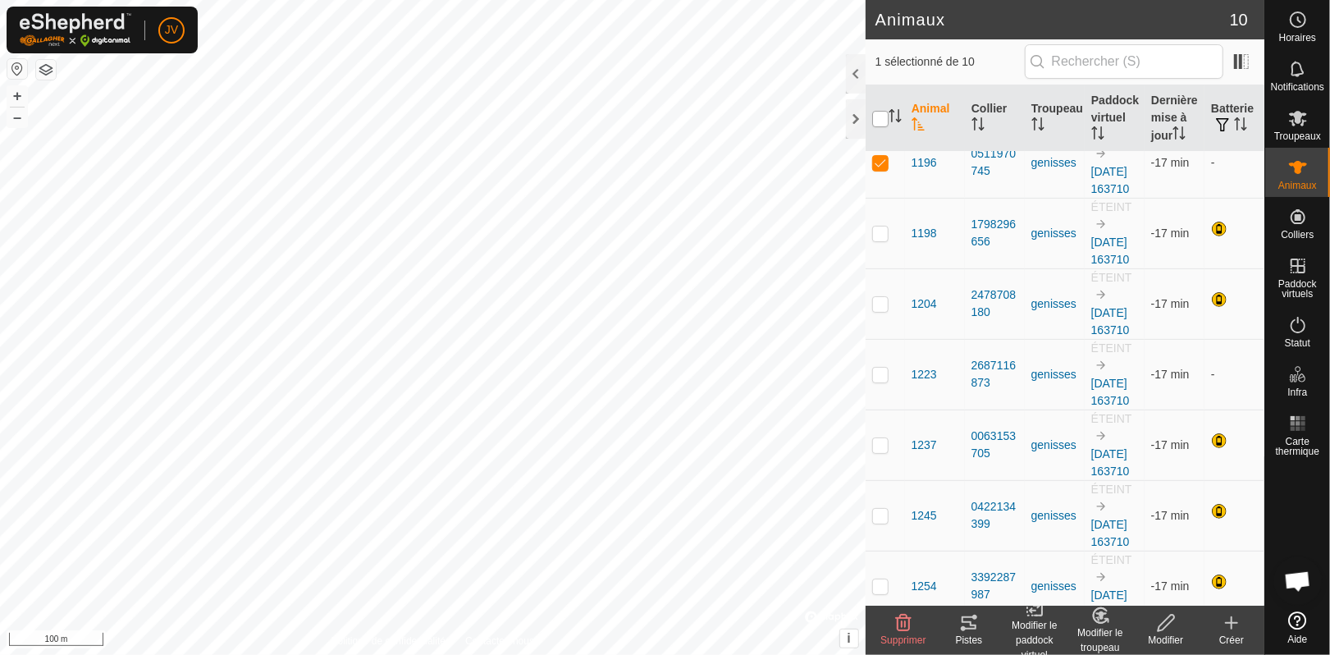
checkbox input "true"
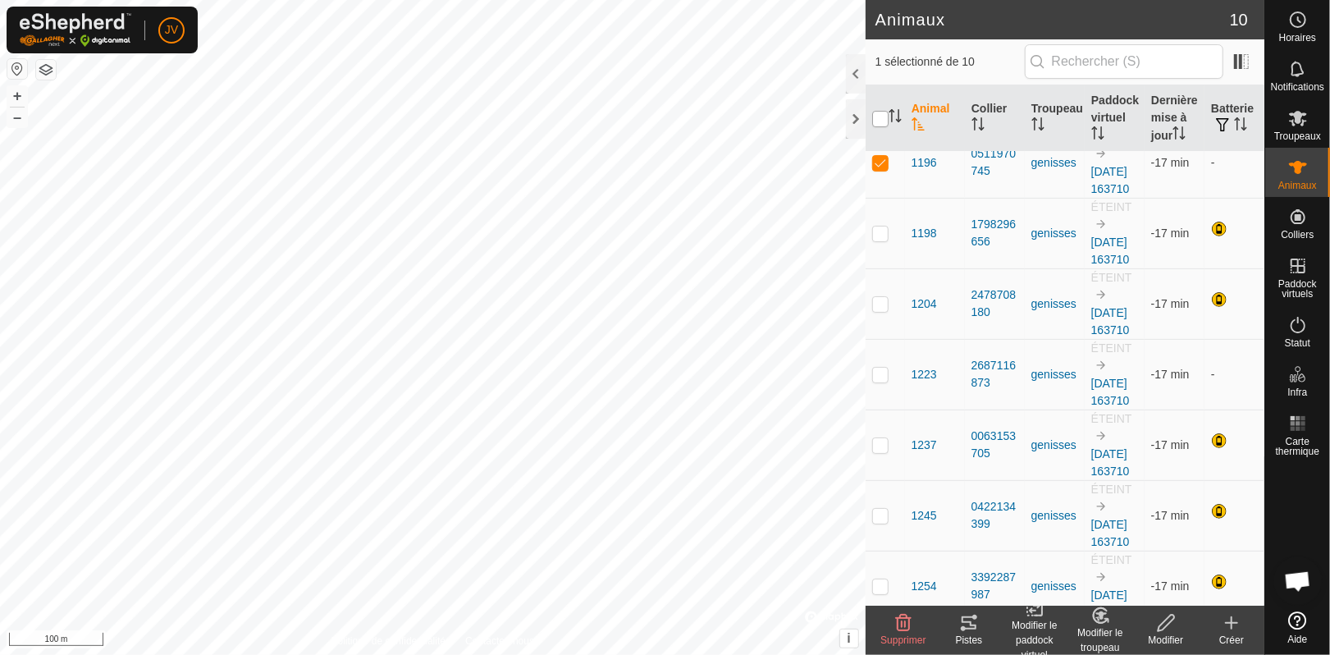
checkbox input "true"
click at [965, 623] on icon at bounding box center [968, 622] width 15 height 13
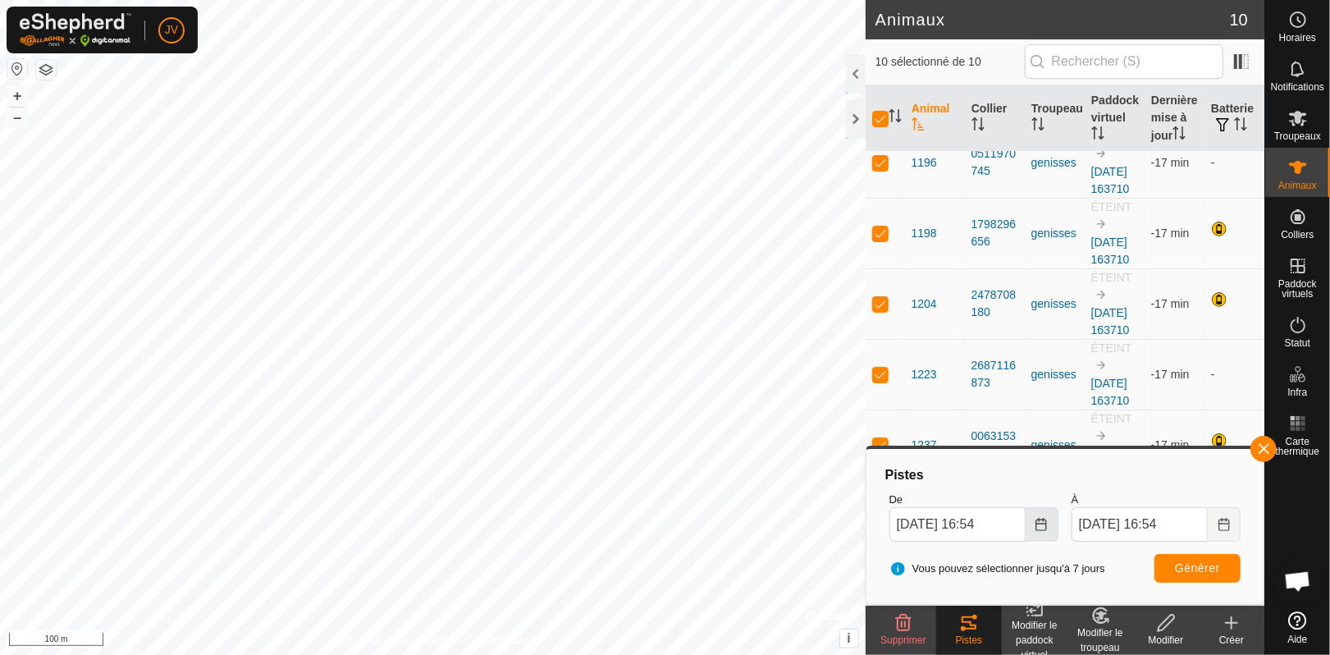
click at [1037, 521] on icon "Choose Date" at bounding box center [1041, 524] width 11 height 13
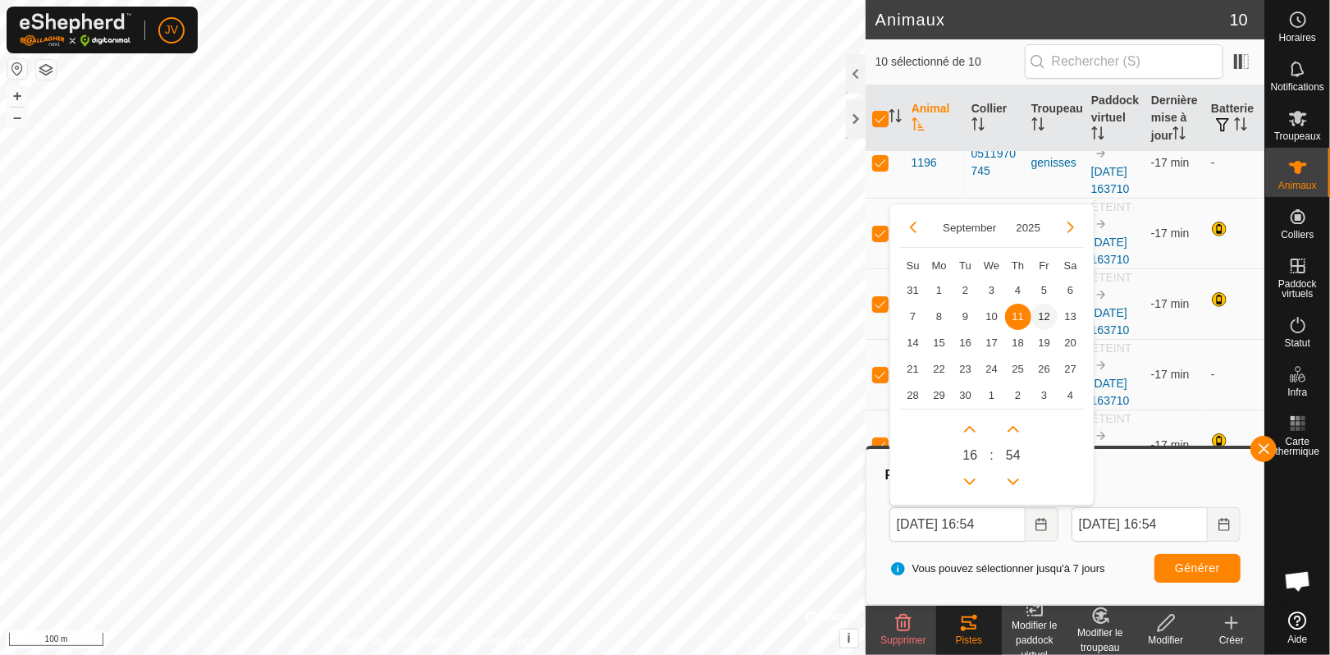
click at [1038, 315] on span "12" at bounding box center [1044, 317] width 26 height 26
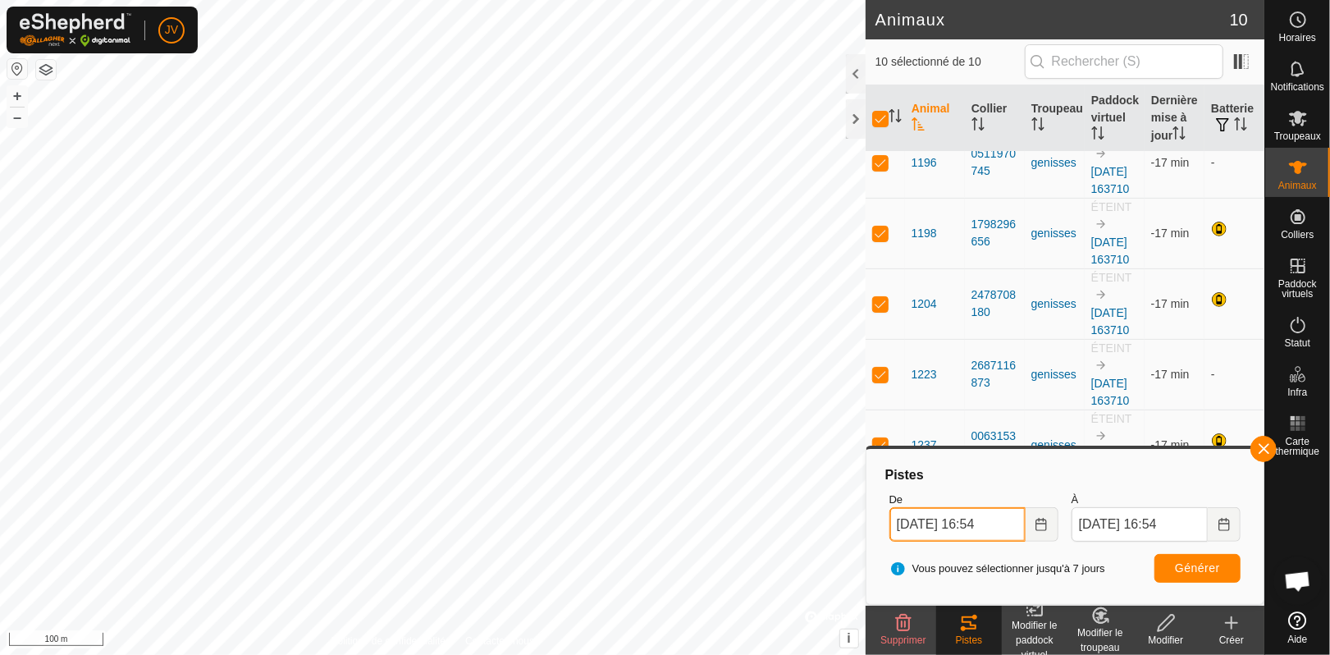
click at [993, 525] on input "[DATE] 16:54" at bounding box center [957, 524] width 136 height 34
click at [1208, 569] on span "Générer" at bounding box center [1197, 567] width 45 height 13
click at [994, 525] on input "[DATE] 15:54" at bounding box center [957, 524] width 136 height 34
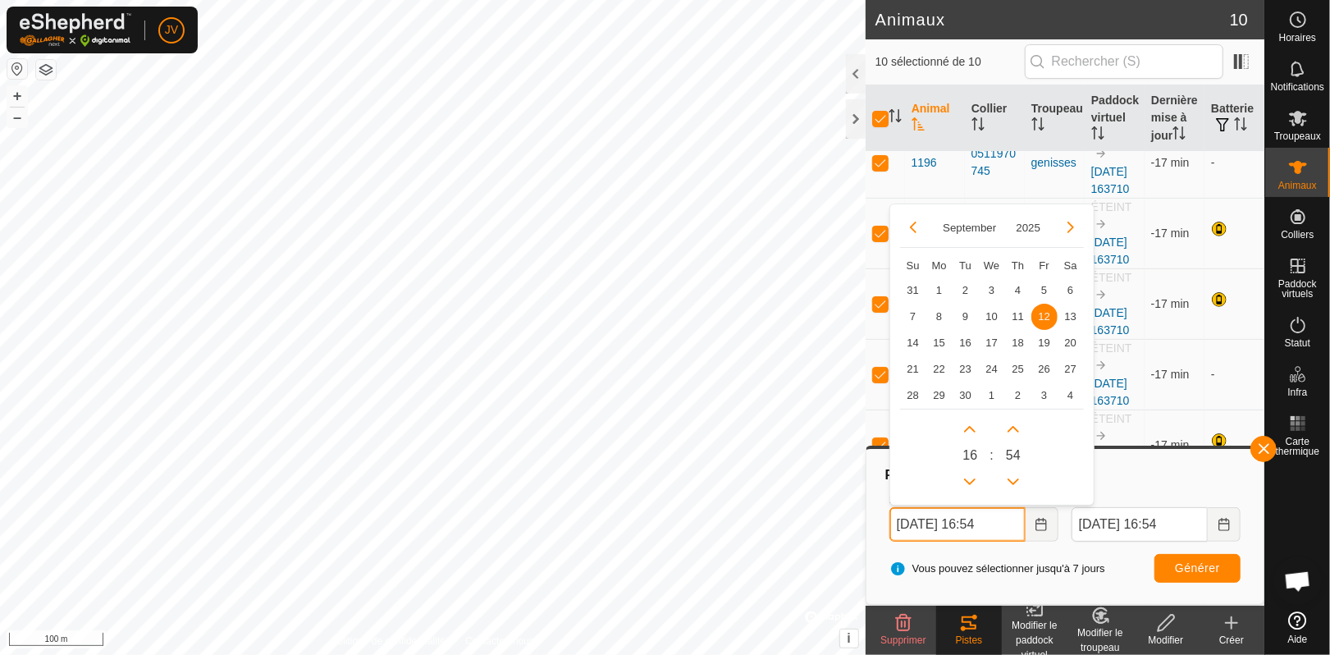
click at [1003, 523] on input "[DATE] 16:54" at bounding box center [957, 524] width 136 height 34
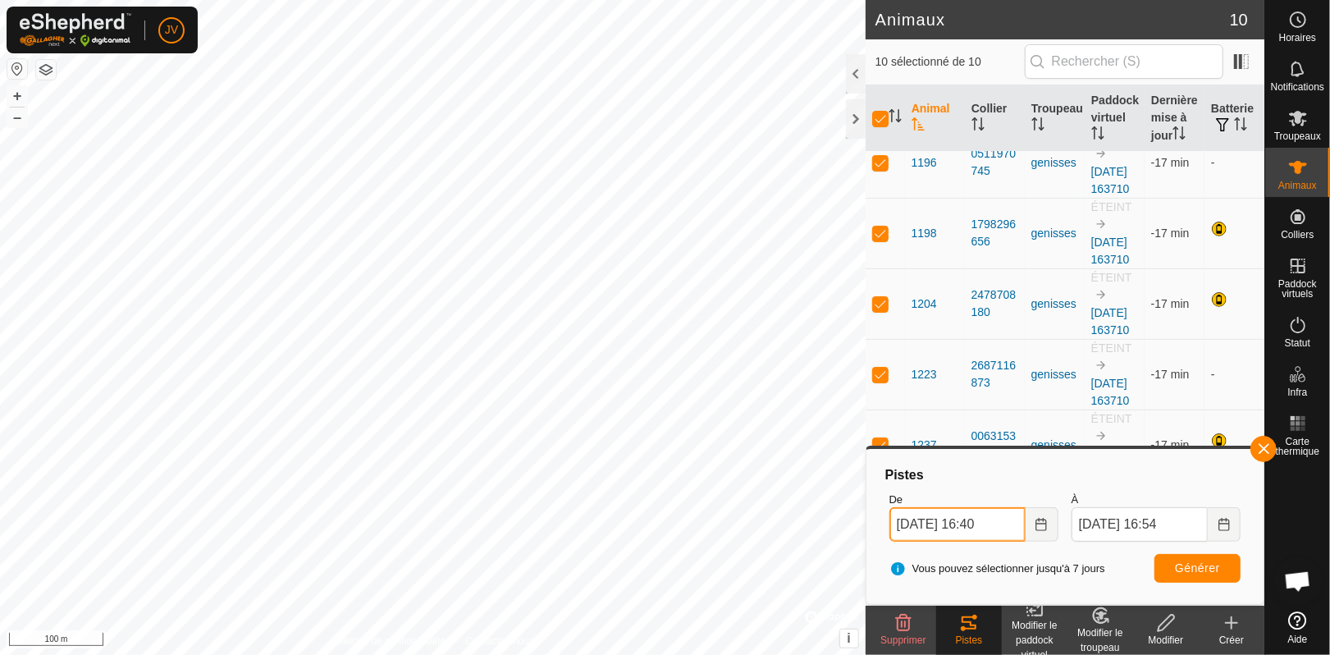
type input "[DATE] 16:40"
click at [1216, 578] on button "Générer" at bounding box center [1197, 568] width 86 height 29
